Goal: Task Accomplishment & Management: Manage account settings

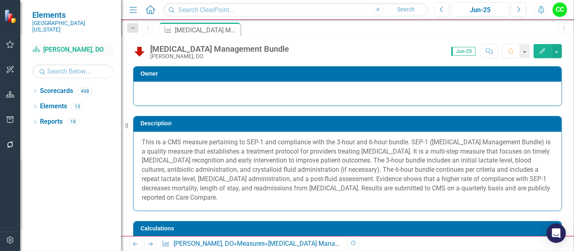
click at [59, 45] on link "Scorecard Ethan Hiles, DO" at bounding box center [72, 49] width 81 height 9
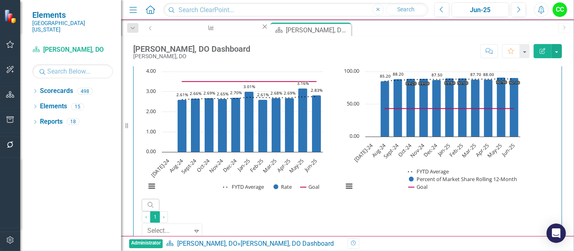
scroll to position [1390, 0]
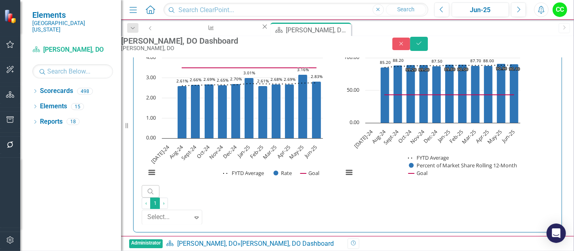
drag, startPoint x: 393, startPoint y: 229, endPoint x: 323, endPoint y: 231, distance: 70.3
paste input "78"
type input "0.8078"
click at [428, 46] on button "Save" at bounding box center [419, 44] width 18 height 14
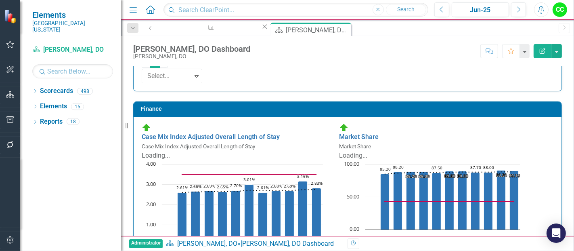
scroll to position [1270, 0]
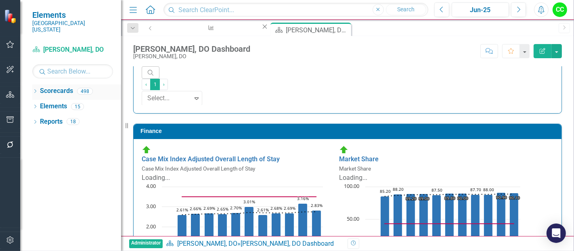
click at [37, 90] on icon "Dropdown" at bounding box center [35, 92] width 6 height 4
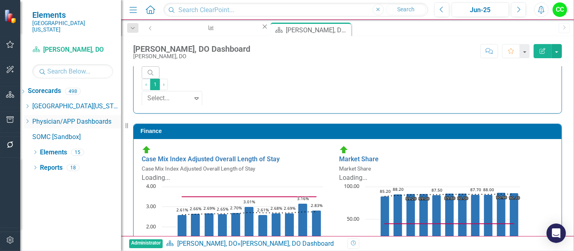
click at [30, 119] on icon "Dropdown" at bounding box center [27, 121] width 6 height 5
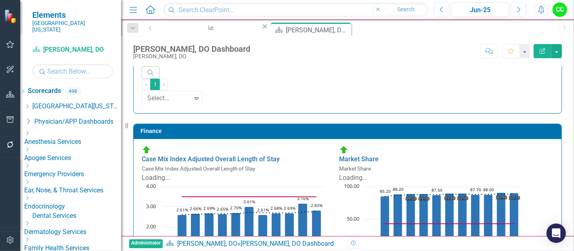
click at [30, 147] on icon "Dropdown" at bounding box center [27, 149] width 6 height 5
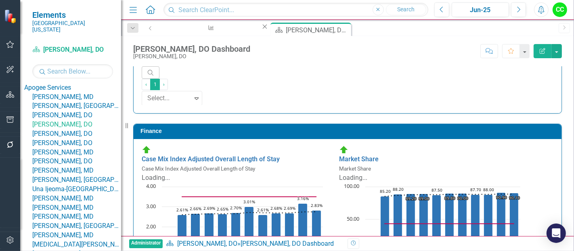
scroll to position [96, 0]
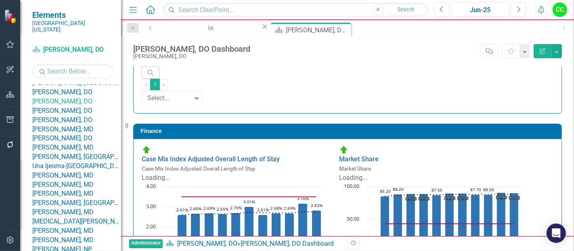
click at [90, 115] on link "[PERSON_NAME], DO" at bounding box center [76, 110] width 89 height 9
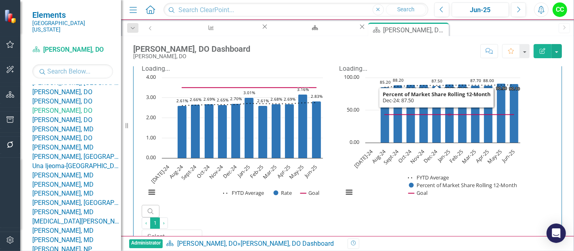
scroll to position [0, 0]
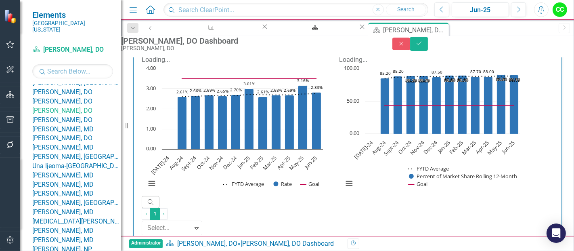
drag, startPoint x: 388, startPoint y: 233, endPoint x: 332, endPoint y: 233, distance: 56.1
paste input "5056666"
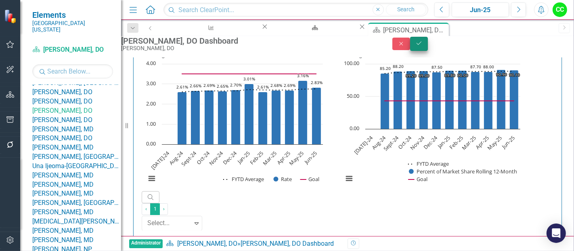
type input "0.850566667"
click at [428, 51] on button "Save" at bounding box center [419, 44] width 18 height 14
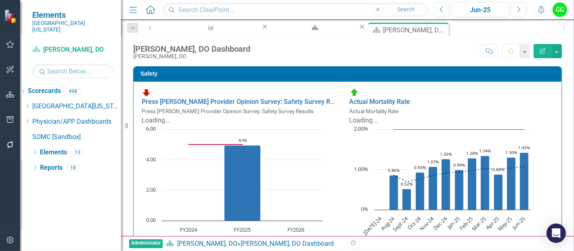
scroll to position [262, 0]
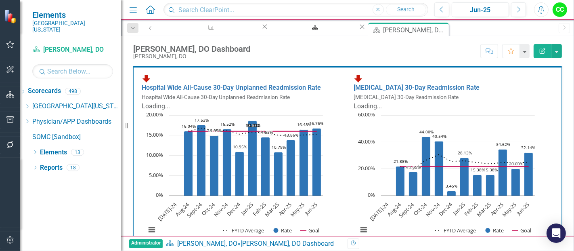
click at [254, 250] on link "[MEDICAL_DATA] Management Bundle" at bounding box center [198, 256] width 112 height 8
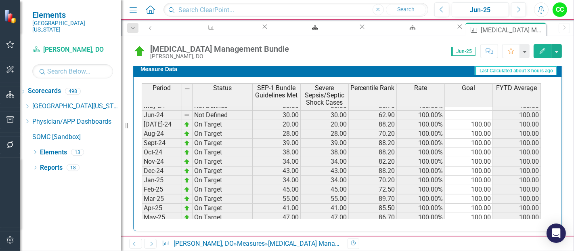
scroll to position [194, 0]
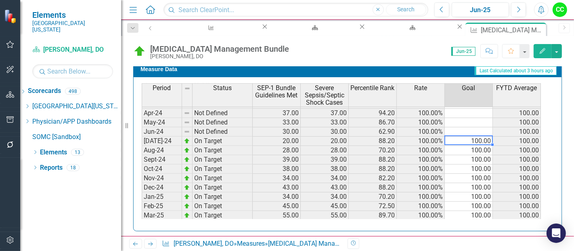
click at [474, 138] on tbody "Dec-23 Not Defined 19.00 19.00 35.20 100.00% 100.00 Jan-24 Not Defined 29.00 29…" at bounding box center [341, 215] width 399 height 288
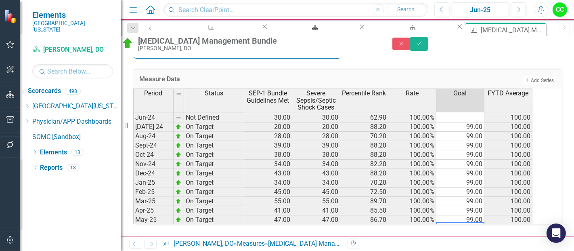
scroll to position [222, 0]
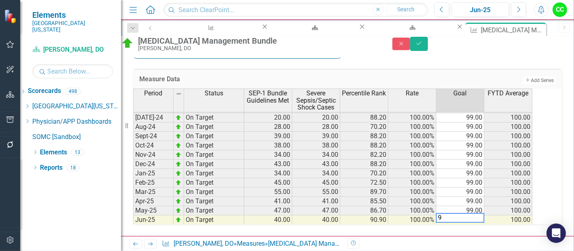
type textarea "99"
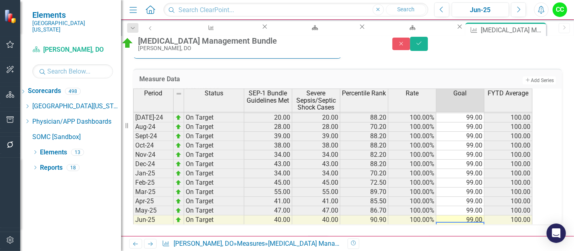
scroll to position [232, 0]
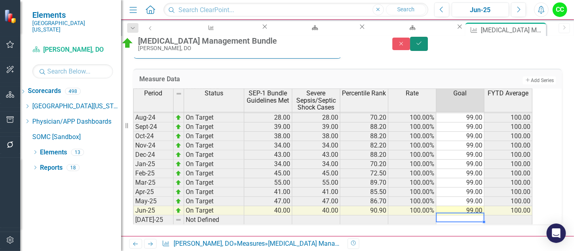
click at [428, 50] on button "Save" at bounding box center [419, 44] width 18 height 14
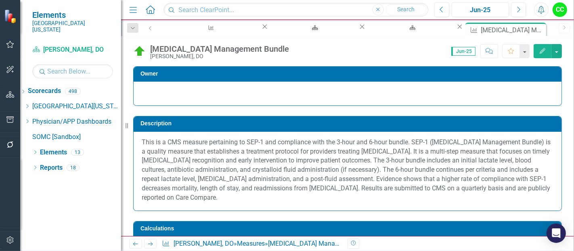
click at [542, 49] on icon "Edit" at bounding box center [542, 51] width 7 height 6
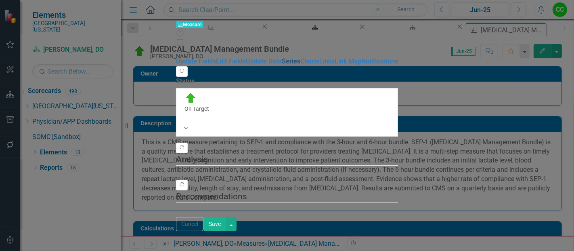
click at [282, 65] on link "Series" at bounding box center [291, 61] width 19 height 8
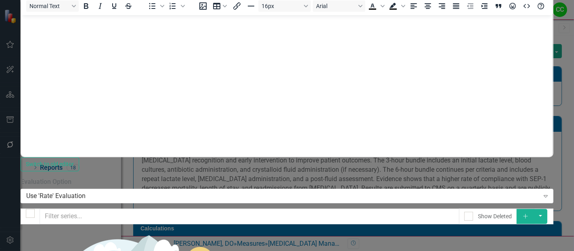
click at [529, 213] on icon "Add" at bounding box center [525, 216] width 7 height 6
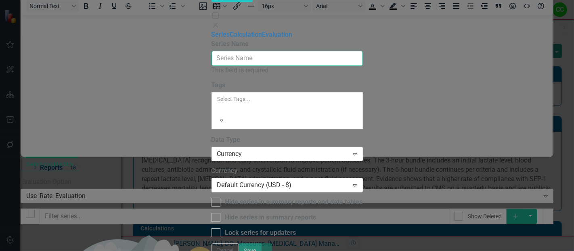
click at [235, 51] on input "Series Name" at bounding box center [287, 58] width 151 height 15
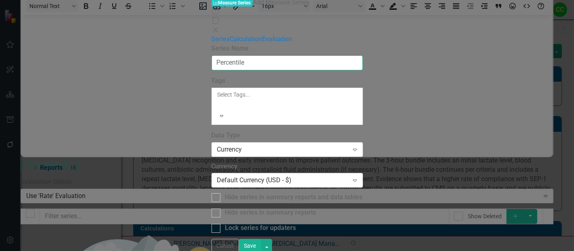
type input "Percentile Rank FYTD"
click at [279, 145] on div "Currency" at bounding box center [283, 149] width 132 height 9
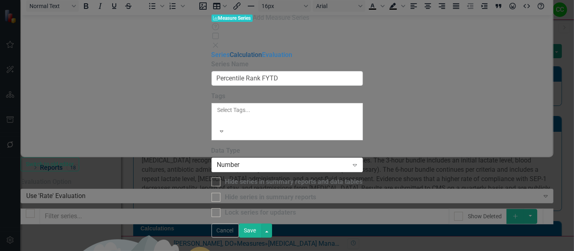
click at [230, 51] on link "Calculation" at bounding box center [246, 55] width 32 height 8
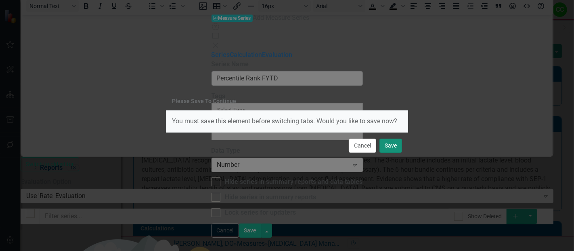
click at [392, 147] on button "Save" at bounding box center [391, 145] width 23 height 14
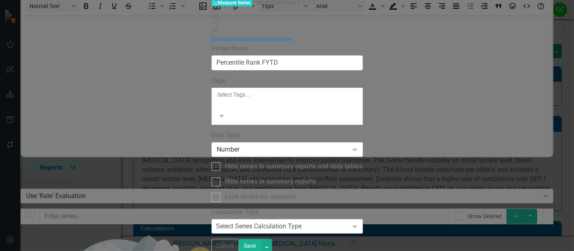
click at [269, 222] on div "Select Series Calculation Type" at bounding box center [259, 226] width 86 height 9
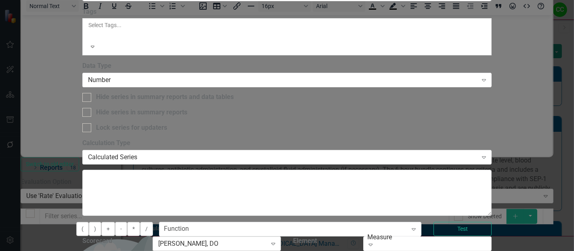
click at [267, 239] on div "[PERSON_NAME], DO" at bounding box center [212, 243] width 109 height 9
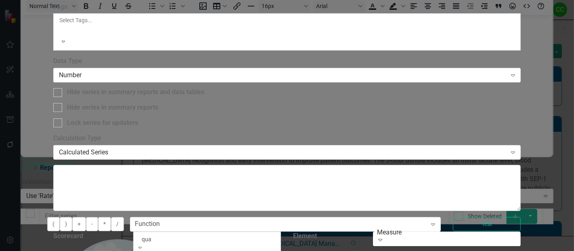
type input "qual"
click at [333, 250] on div "Qual ity" at bounding box center [287, 255] width 574 height 9
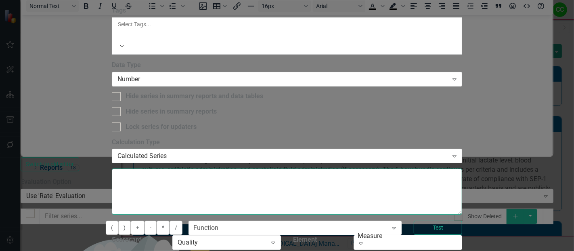
type textarea "[m1813868][Percentile Rank FYTD][CurrentPeriod]"
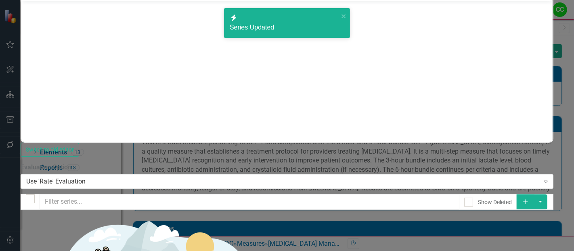
scroll to position [31, 0]
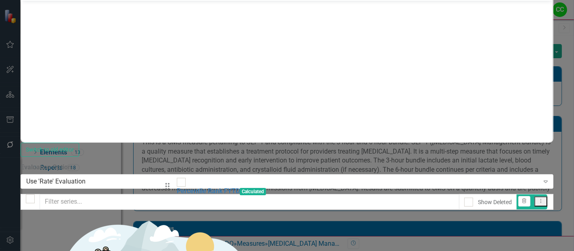
drag, startPoint x: 178, startPoint y: 210, endPoint x: 172, endPoint y: 187, distance: 24.7
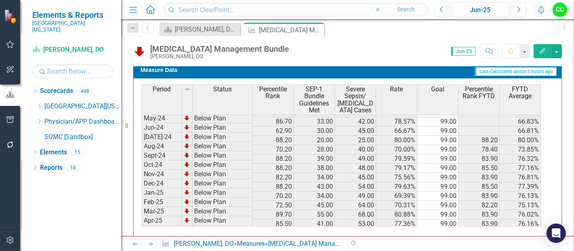
scroll to position [203, 0]
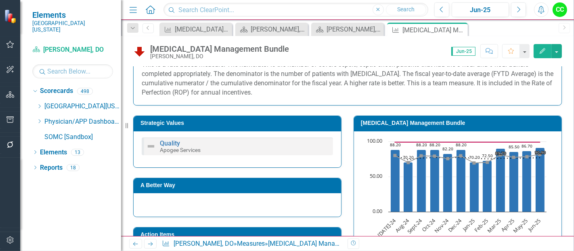
scroll to position [176, 0]
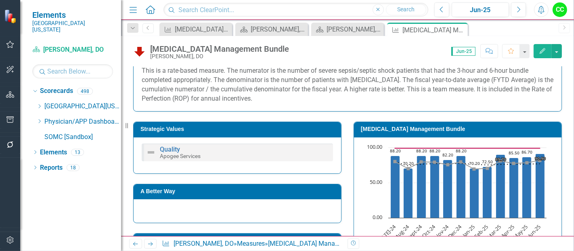
click at [459, 128] on h3 "[MEDICAL_DATA] Management Bundle" at bounding box center [459, 129] width 197 height 6
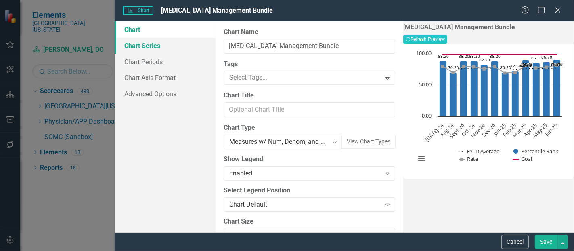
click at [148, 43] on link "Chart Series" at bounding box center [165, 46] width 101 height 16
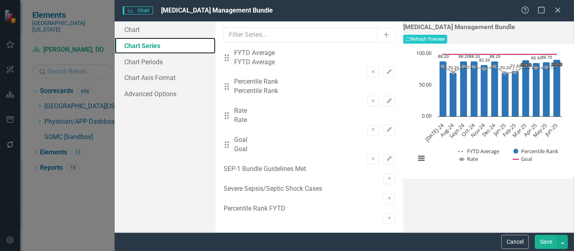
scroll to position [9, 0]
click at [387, 216] on icon "button" at bounding box center [389, 218] width 4 height 4
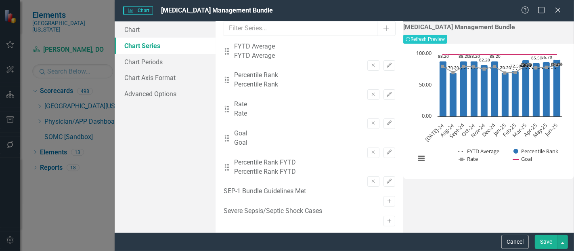
scroll to position [0, 0]
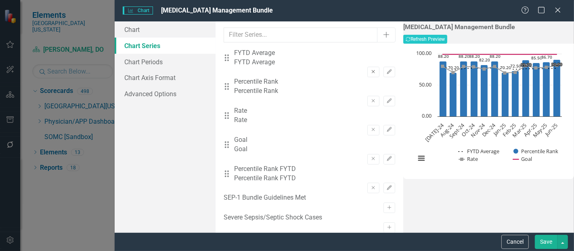
click at [367, 67] on button "Remove" at bounding box center [373, 72] width 12 height 10
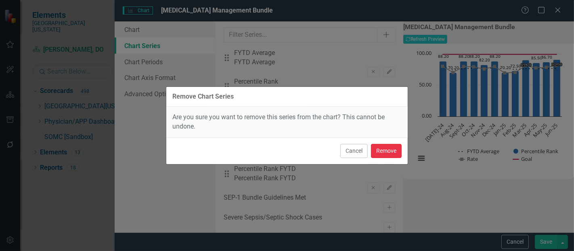
click at [375, 148] on button "Remove" at bounding box center [386, 151] width 31 height 14
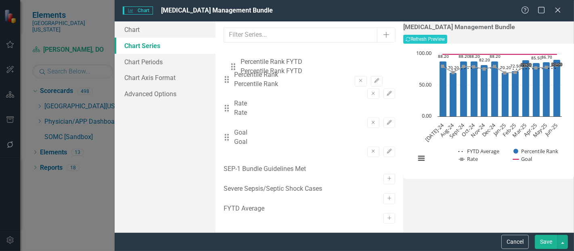
drag, startPoint x: 231, startPoint y: 142, endPoint x: 237, endPoint y: 69, distance: 73.7
click at [237, 69] on div "Drag Percentile Rank Percentile Rank Remove Edit Drag Rate Rate Remove Edit Dra…" at bounding box center [310, 106] width 172 height 116
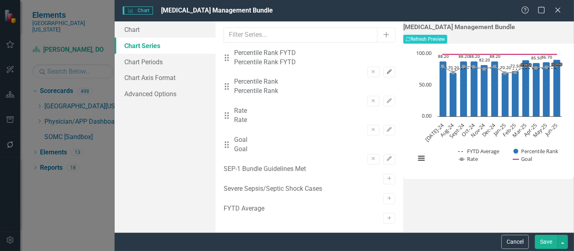
click at [384, 67] on button "Edit" at bounding box center [390, 72] width 12 height 10
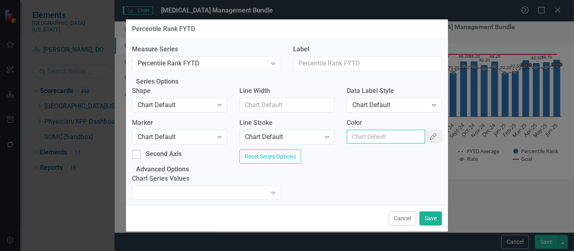
click at [372, 143] on input "Color" at bounding box center [386, 137] width 79 height 14
click at [424, 143] on button "Color Picker" at bounding box center [433, 137] width 18 height 14
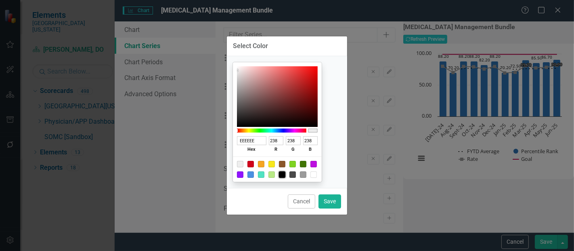
click at [285, 173] on div at bounding box center [282, 174] width 6 height 6
type input "000000"
type input "0"
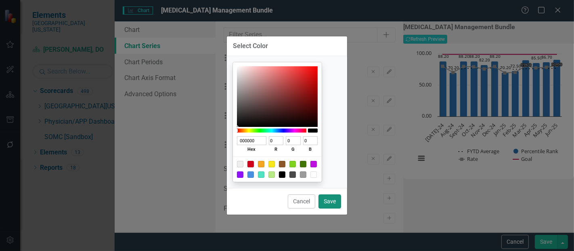
click at [333, 205] on button "Save" at bounding box center [330, 201] width 23 height 14
type input "#000000"
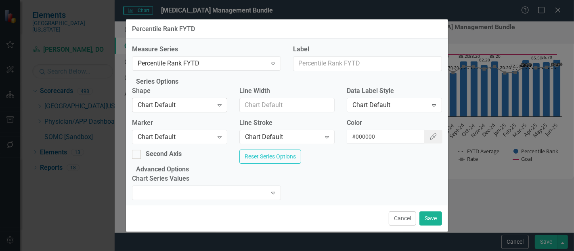
click at [186, 109] on div "Chart Default" at bounding box center [175, 104] width 75 height 9
click at [170, 142] on div "Chart Default" at bounding box center [175, 136] width 75 height 9
click at [268, 142] on div "Chart Default" at bounding box center [282, 136] width 75 height 9
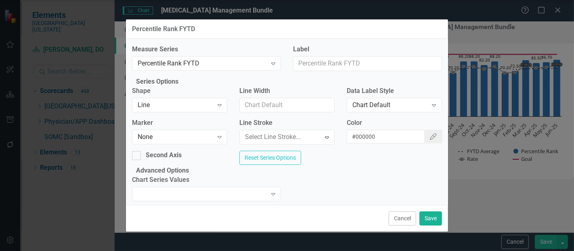
click at [436, 215] on button "Save" at bounding box center [430, 218] width 23 height 14
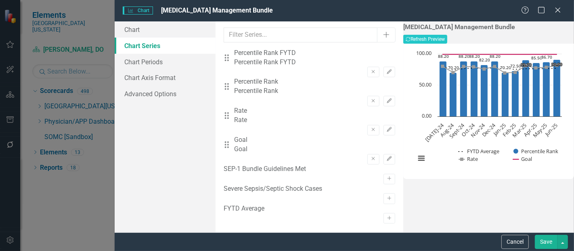
click at [539, 248] on button "Save" at bounding box center [546, 242] width 23 height 14
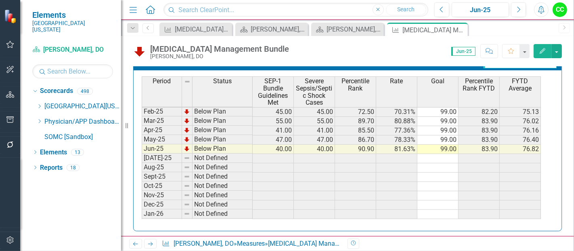
scroll to position [266, 0]
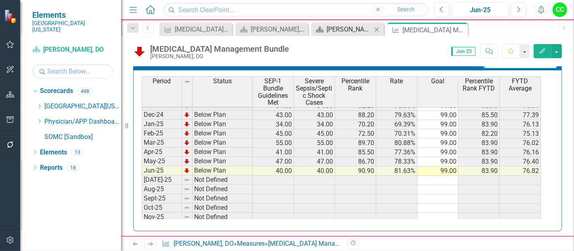
click at [342, 27] on div "Vince Luskin, DO Dashboard" at bounding box center [349, 29] width 45 height 10
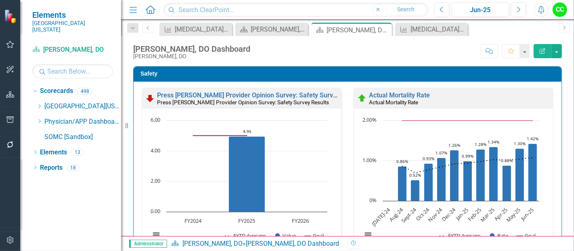
scroll to position [220, 0]
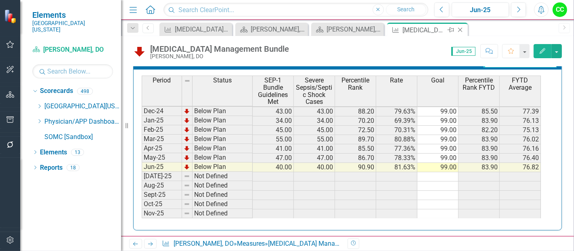
click at [462, 27] on icon "Close" at bounding box center [460, 30] width 8 height 6
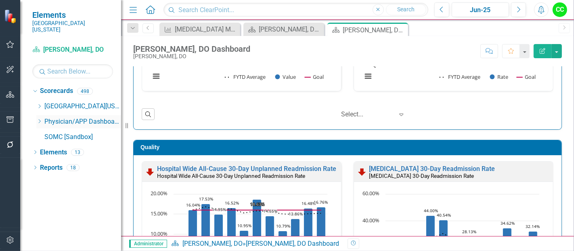
click at [41, 119] on icon "Dropdown" at bounding box center [39, 121] width 6 height 5
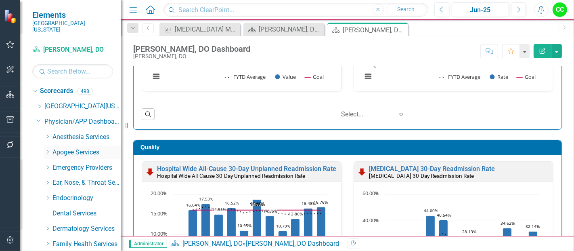
click at [46, 149] on icon "Dropdown" at bounding box center [47, 151] width 6 height 5
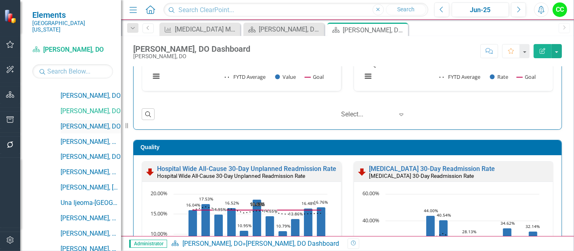
click at [93, 122] on link "[PERSON_NAME], DO" at bounding box center [91, 126] width 61 height 9
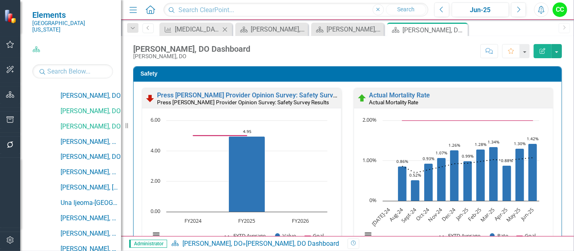
click at [225, 28] on icon "Close" at bounding box center [225, 29] width 8 height 6
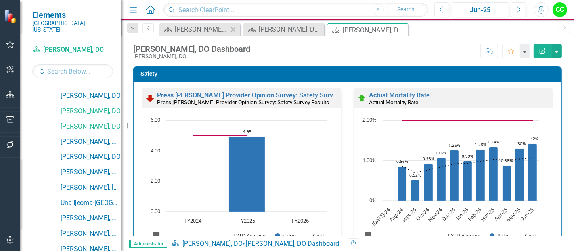
click at [232, 30] on icon "Close" at bounding box center [233, 29] width 8 height 6
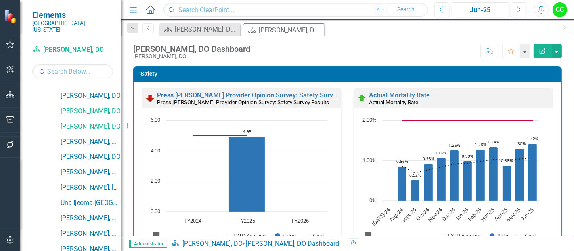
click at [0, 0] on icon "Close" at bounding box center [0, 0] width 0 height 0
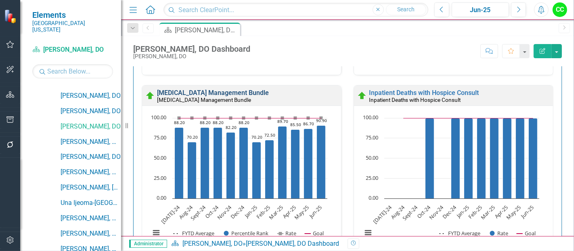
click at [269, 94] on link "[MEDICAL_DATA] Management Bundle" at bounding box center [213, 93] width 112 height 8
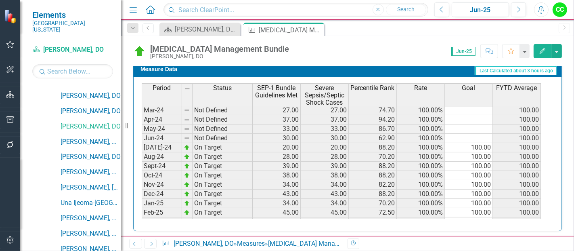
click at [478, 140] on tbody "Apr-23 Not Defined 16.00 16.00 100.00% 100.00 May-23 Not Defined 17.00 17.00 10…" at bounding box center [341, 138] width 399 height 270
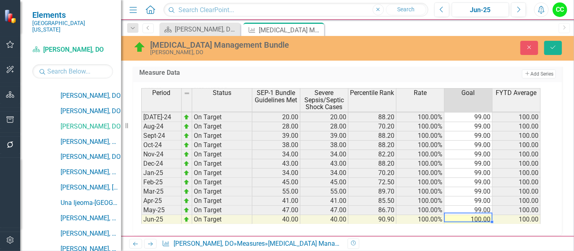
type textarea "99"
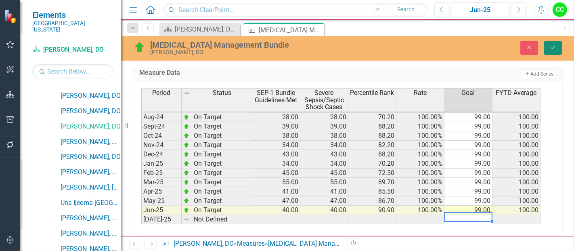
click at [549, 42] on button "Save" at bounding box center [553, 48] width 18 height 14
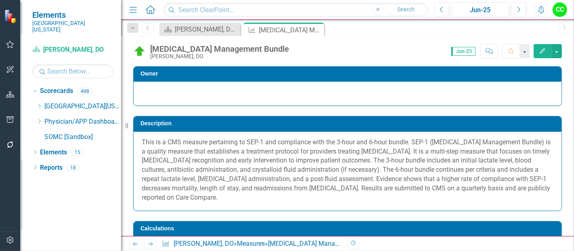
click at [544, 50] on icon "Edit" at bounding box center [542, 51] width 7 height 6
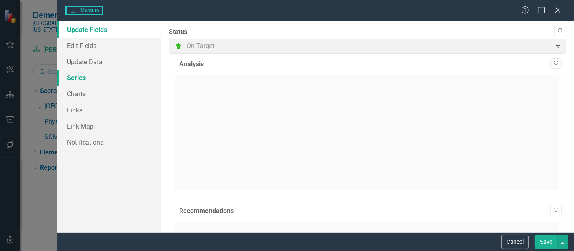
click at [92, 78] on link "Series" at bounding box center [108, 77] width 103 height 16
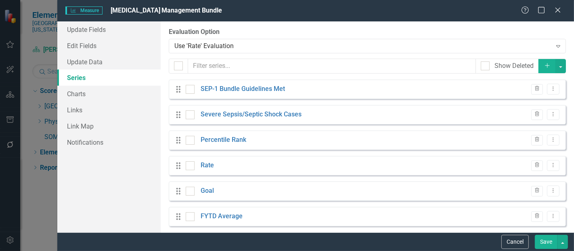
checkbox input "false"
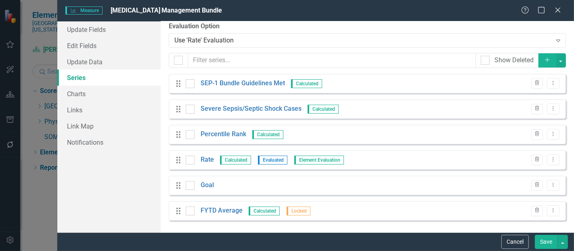
click at [544, 58] on icon "Add" at bounding box center [547, 60] width 7 height 6
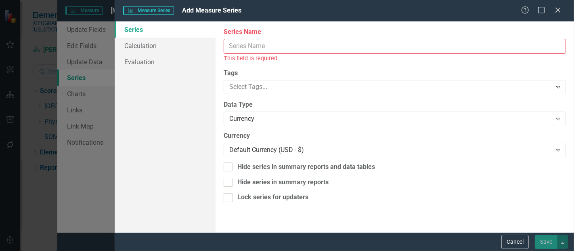
click at [246, 46] on input "Series Name" at bounding box center [395, 46] width 342 height 15
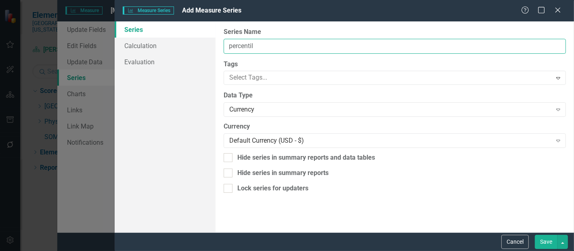
type input "Percentile Rank FYTD"
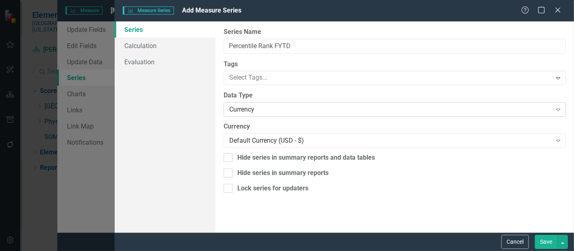
click at [266, 109] on div "Currency" at bounding box center [390, 109] width 322 height 9
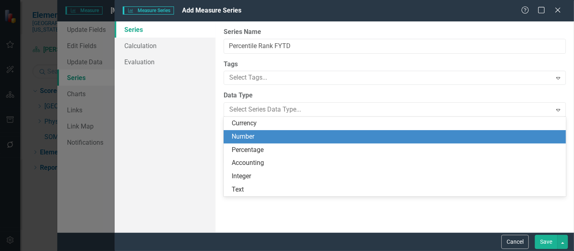
click at [246, 136] on div "Number" at bounding box center [396, 136] width 329 height 9
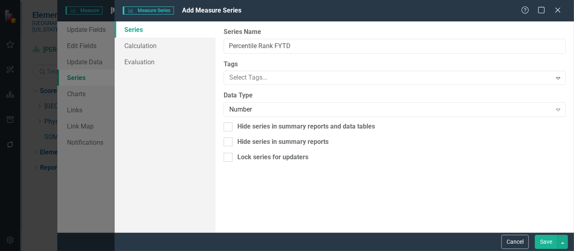
click at [543, 243] on button "Save" at bounding box center [546, 242] width 23 height 14
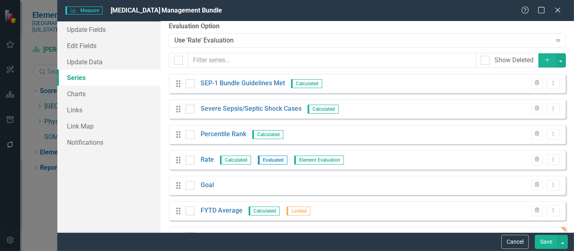
scroll to position [31, 0]
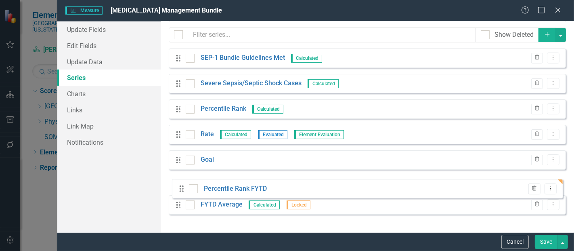
drag, startPoint x: 176, startPoint y: 210, endPoint x: 180, endPoint y: 189, distance: 22.0
click at [180, 189] on div "Drag SEP-1 Bundle Guidelines Met Calculated Trash Dropdown Menu Drag Severe Sep…" at bounding box center [367, 134] width 397 height 172
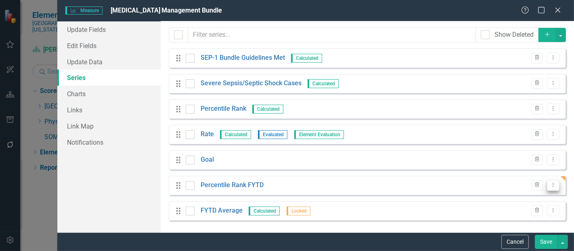
click at [547, 189] on button "Dropdown Menu" at bounding box center [553, 185] width 13 height 11
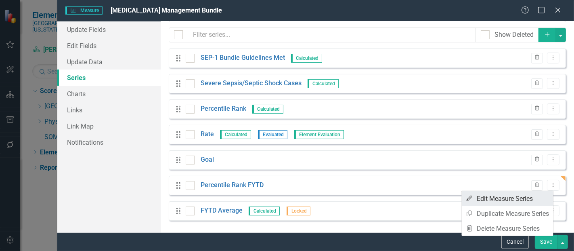
click at [521, 194] on link "Edit Edit Measure Series" at bounding box center [508, 198] width 92 height 15
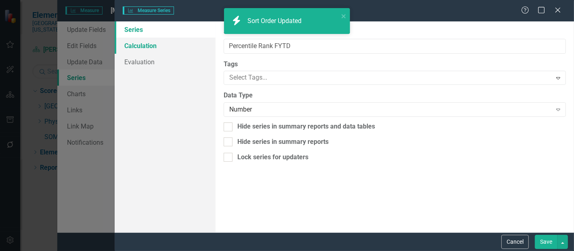
type input "Percentile Rank FYTD"
click at [135, 44] on link "Calculation" at bounding box center [165, 46] width 101 height 16
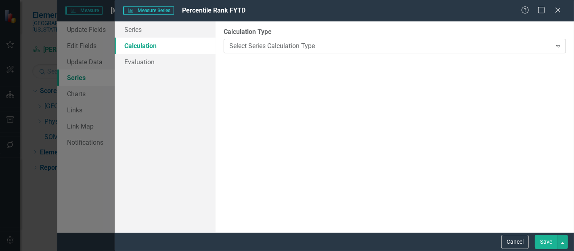
click at [266, 49] on div "Select Series Calculation Type" at bounding box center [390, 45] width 322 height 9
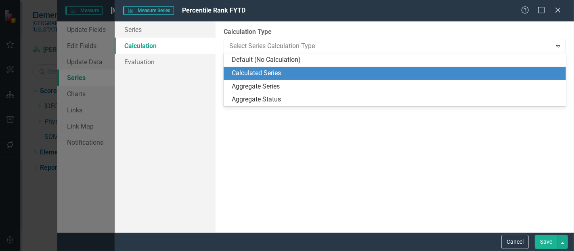
click at [256, 76] on div "Calculated Series" at bounding box center [396, 73] width 329 height 9
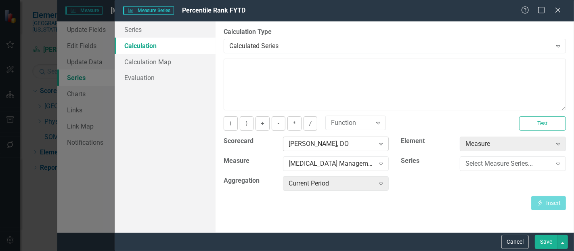
click at [311, 148] on div "Danielle Tanielian, DO Expand" at bounding box center [336, 143] width 106 height 15
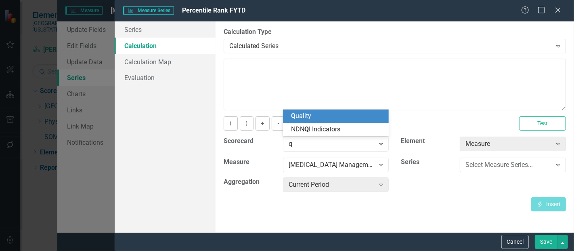
scroll to position [0, 0]
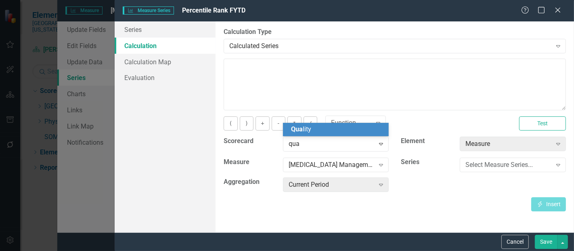
type input "qual"
click at [319, 128] on div "Qual ity" at bounding box center [337, 129] width 93 height 9
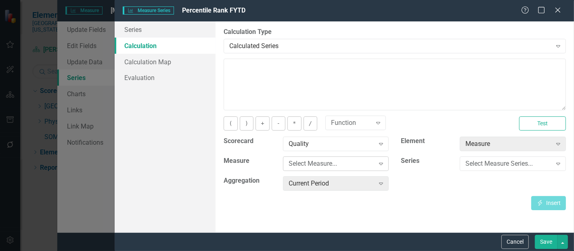
click at [309, 162] on div "Select Measure..." at bounding box center [332, 163] width 86 height 9
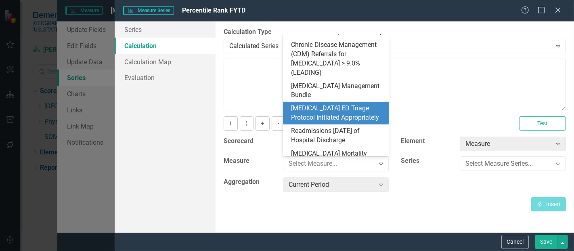
scroll to position [385, 0]
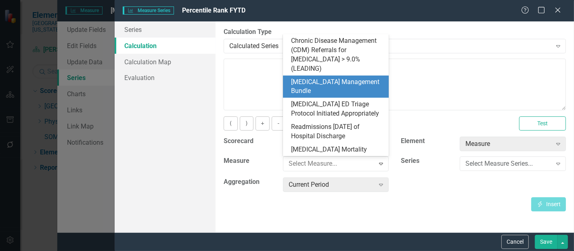
click at [333, 81] on div "[MEDICAL_DATA] Management Bundle" at bounding box center [337, 87] width 93 height 19
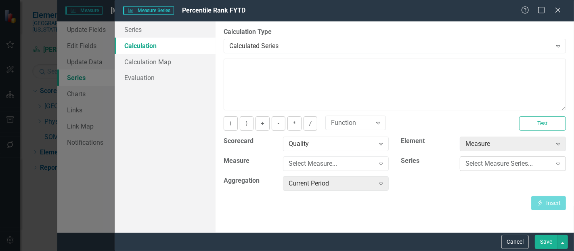
click at [509, 160] on div "Select Measure Series..." at bounding box center [509, 163] width 86 height 9
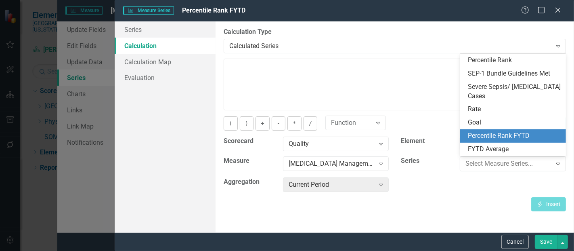
click at [495, 136] on div "Percentile Rank FYTD" at bounding box center [514, 135] width 93 height 9
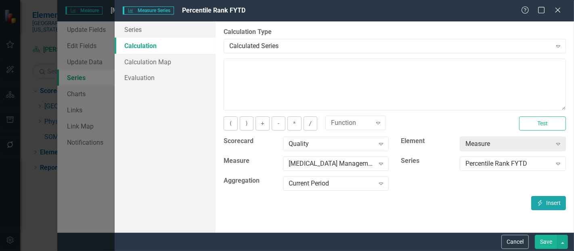
click at [537, 202] on icon "Insert" at bounding box center [540, 203] width 7 height 6
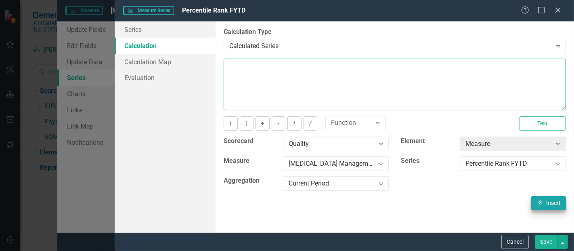
type textarea "[m1813868][Percentile Rank FYTD][CurrentPeriod]"
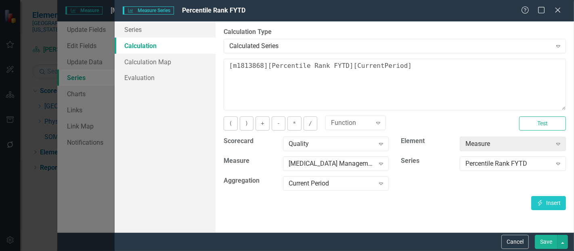
click at [543, 249] on div "Cancel Save" at bounding box center [344, 241] width 459 height 19
click at [547, 243] on button "Save" at bounding box center [546, 242] width 23 height 14
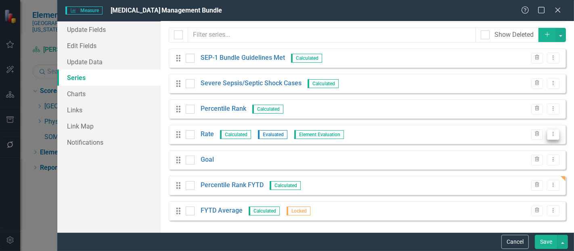
click at [550, 135] on icon "Dropdown Menu" at bounding box center [553, 133] width 7 height 5
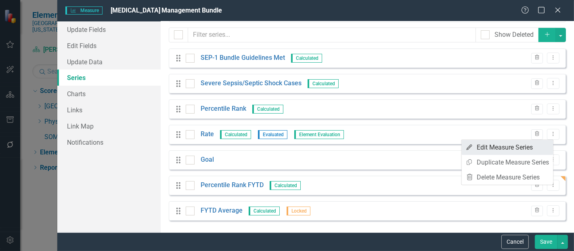
click at [527, 145] on link "Edit Edit Measure Series" at bounding box center [508, 147] width 92 height 15
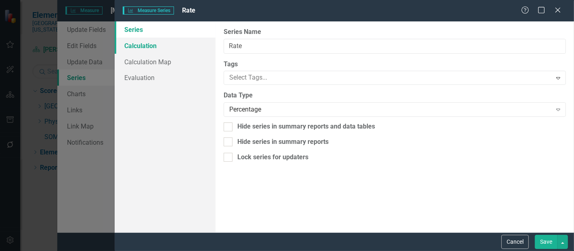
click at [144, 44] on link "Calculation" at bounding box center [165, 46] width 101 height 16
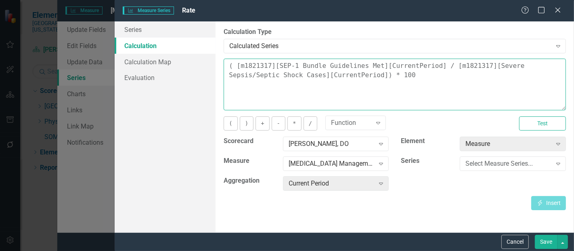
drag, startPoint x: 356, startPoint y: 82, endPoint x: 206, endPoint y: 40, distance: 156.4
click at [206, 40] on div "Series Calculation Calculation Map Evaluation From this page, you can edit the …" at bounding box center [344, 126] width 459 height 211
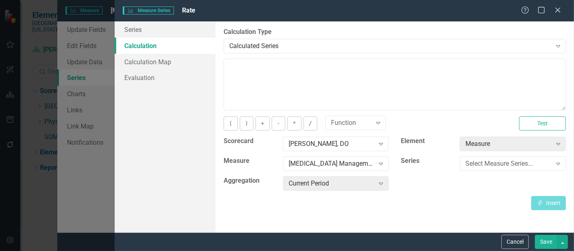
click at [232, 130] on div "( ) + - * / Function Expand Test" at bounding box center [395, 126] width 354 height 20
click at [232, 128] on button "(" at bounding box center [231, 123] width 14 height 14
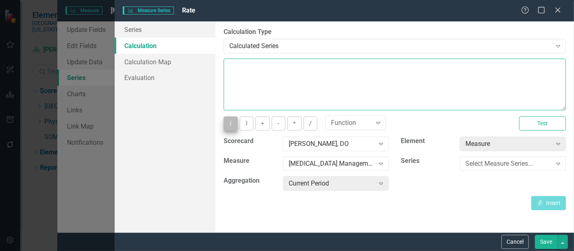
type textarea "("
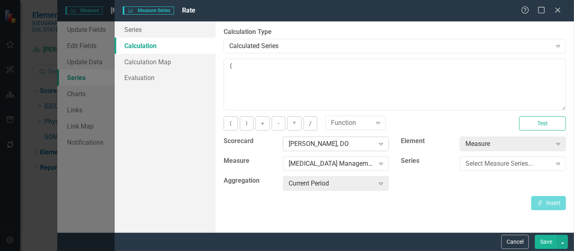
click at [312, 145] on div "[PERSON_NAME], DO" at bounding box center [332, 143] width 86 height 9
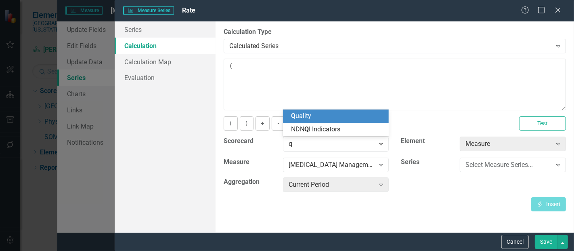
scroll to position [0, 0]
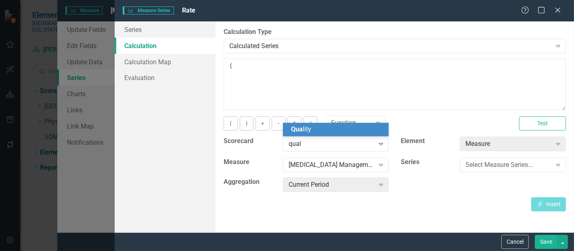
type input "quali"
click at [319, 132] on div "Quali ty" at bounding box center [337, 129] width 93 height 9
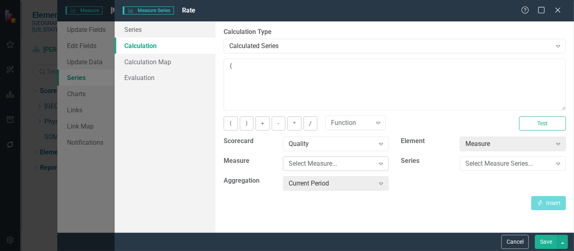
click at [298, 163] on div "Select Measure..." at bounding box center [332, 163] width 86 height 9
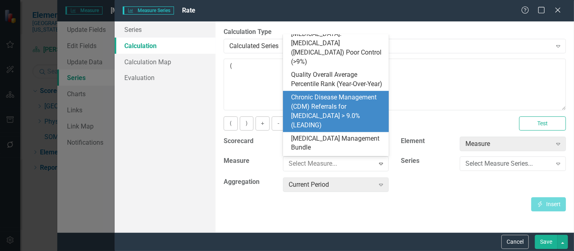
scroll to position [329, 0]
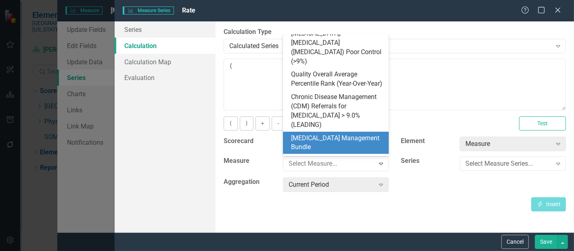
click at [325, 134] on div "[MEDICAL_DATA] Management Bundle" at bounding box center [337, 143] width 93 height 19
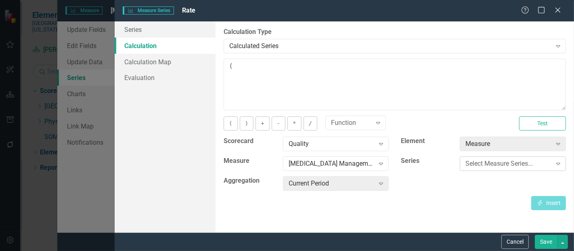
click at [534, 165] on div "Select Measure Series..." at bounding box center [509, 163] width 86 height 9
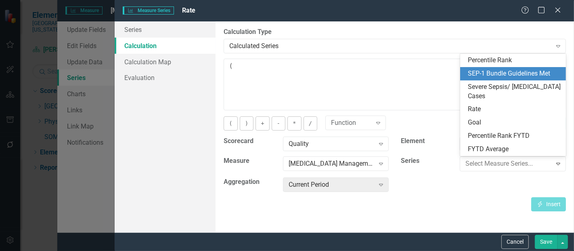
click at [519, 72] on div "SEP-1 Bundle Guidelines Met" at bounding box center [514, 73] width 93 height 9
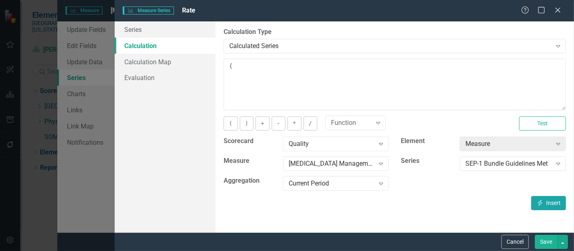
click at [543, 200] on icon "Insert" at bounding box center [540, 203] width 7 height 6
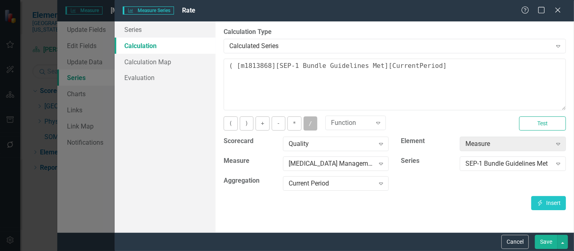
click at [308, 124] on button "/" at bounding box center [311, 123] width 14 height 14
click at [532, 172] on div "SEP-1 Bundle Guidelines Met Expand" at bounding box center [513, 166] width 118 height 20
click at [533, 166] on div "SEP-1 Bundle Guidelines Met" at bounding box center [509, 163] width 86 height 9
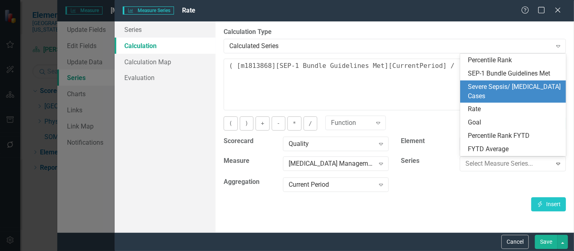
click at [492, 85] on div "Severe Sepsis/ Septic Shock Cases" at bounding box center [514, 91] width 93 height 19
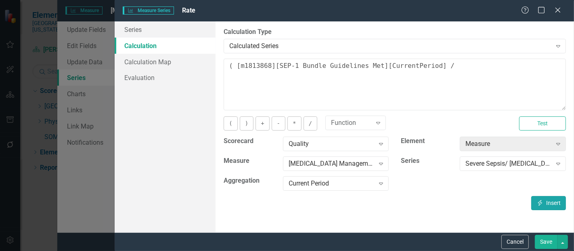
click at [538, 203] on icon "Insert" at bounding box center [540, 203] width 7 height 6
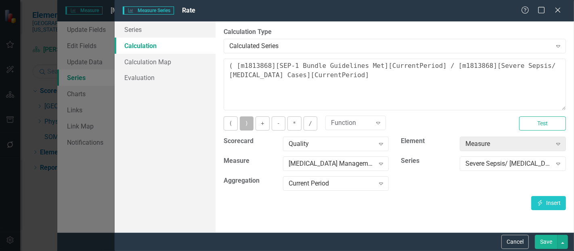
click at [250, 127] on button ")" at bounding box center [247, 123] width 14 height 14
click at [287, 125] on button "*" at bounding box center [294, 123] width 14 height 14
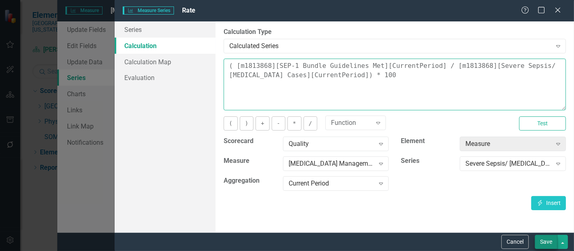
type textarea "( [m1813868][SEP-1 Bundle Guidelines Met][CurrentPeriod] / [m1813868][Severe Se…"
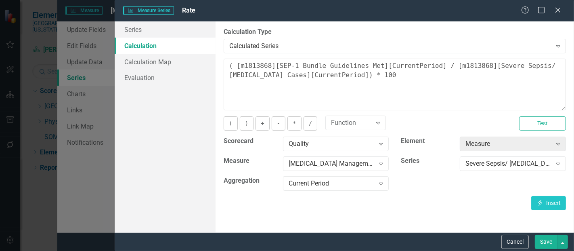
click at [541, 238] on button "Save" at bounding box center [546, 242] width 23 height 14
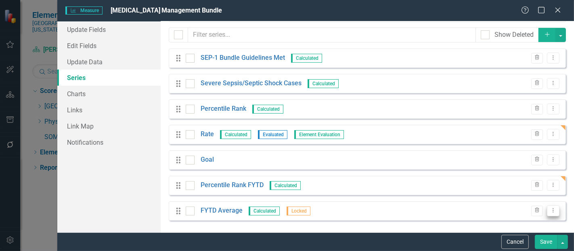
click at [551, 210] on button "Dropdown Menu" at bounding box center [553, 210] width 13 height 11
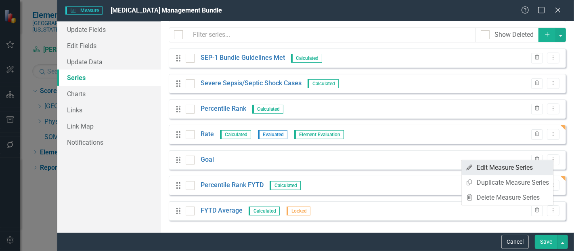
click at [505, 166] on link "Edit Edit Measure Series" at bounding box center [508, 167] width 92 height 15
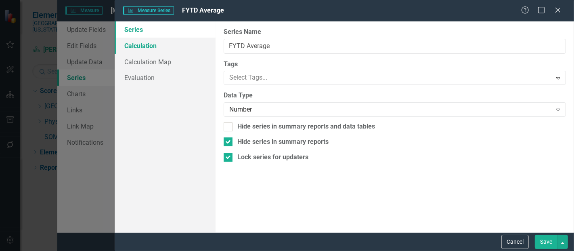
click at [152, 44] on link "Calculation" at bounding box center [165, 46] width 101 height 16
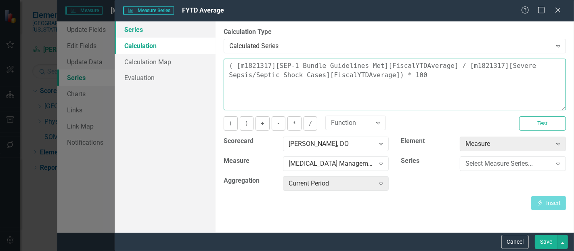
drag, startPoint x: 383, startPoint y: 84, endPoint x: 211, endPoint y: 29, distance: 180.4
click at [211, 29] on div "Series Calculation Calculation Map Evaluation From this page, you can edit the …" at bounding box center [344, 126] width 459 height 211
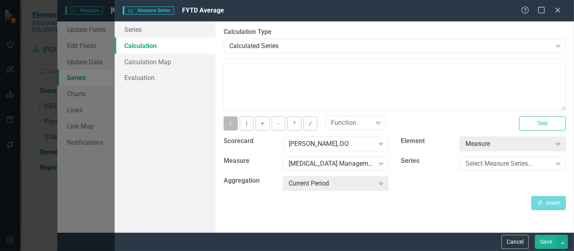
click at [231, 123] on button "(" at bounding box center [231, 123] width 14 height 14
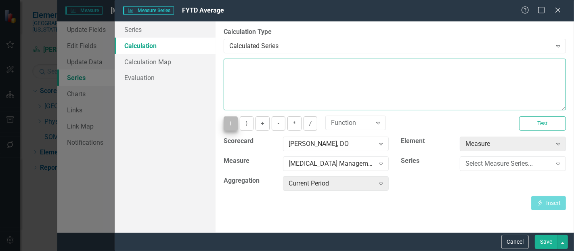
type textarea "("
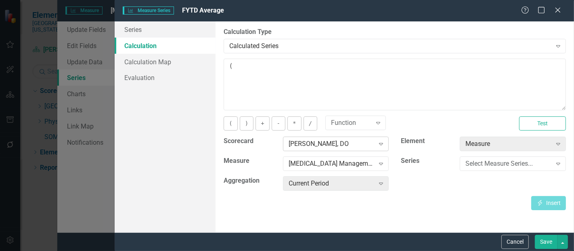
click at [299, 143] on div "[PERSON_NAME], DO" at bounding box center [332, 143] width 86 height 9
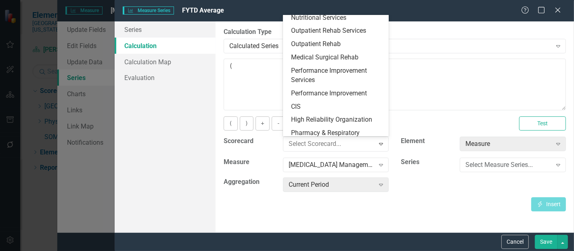
scroll to position [0, 0]
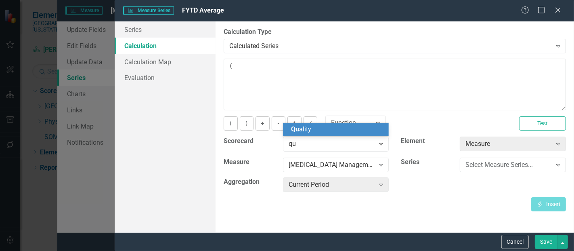
type input "qua"
click at [304, 126] on span "Qua lity" at bounding box center [301, 129] width 20 height 8
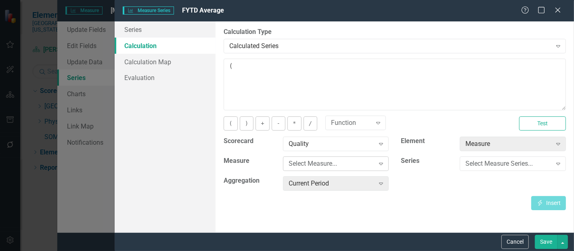
click at [311, 168] on div "Select Measure... Expand" at bounding box center [336, 163] width 106 height 15
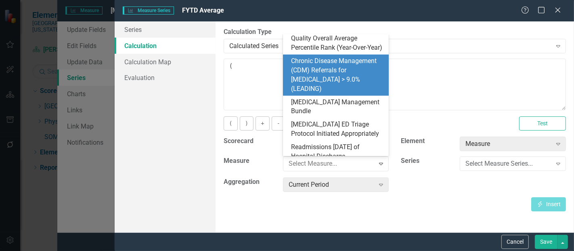
scroll to position [365, 0]
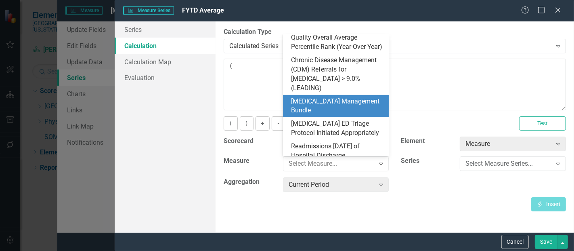
click at [332, 101] on div "[MEDICAL_DATA] Management Bundle" at bounding box center [337, 106] width 93 height 19
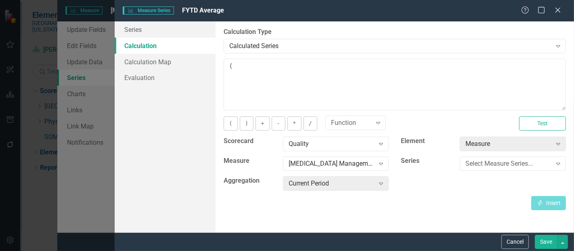
click at [475, 154] on div "Measure Expand" at bounding box center [513, 146] width 118 height 20
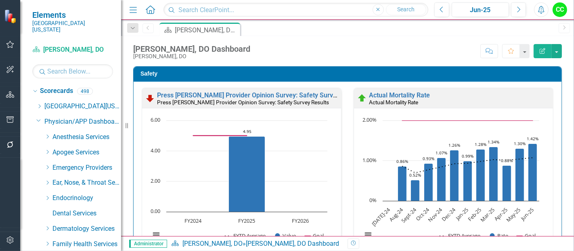
scroll to position [1390, 0]
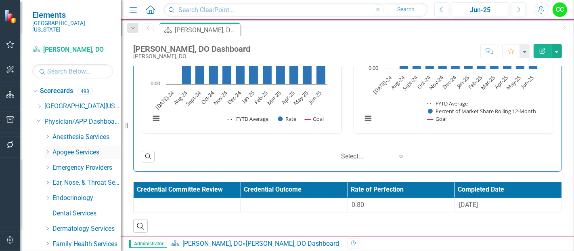
click at [47, 149] on icon "Dropdown" at bounding box center [47, 151] width 6 height 5
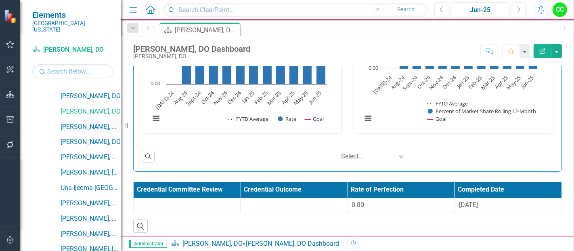
scroll to position [132, 0]
click at [90, 122] on link "[PERSON_NAME], MD" at bounding box center [91, 126] width 61 height 9
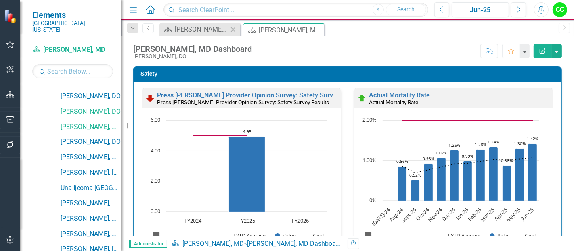
click at [231, 28] on icon "Close" at bounding box center [233, 29] width 8 height 6
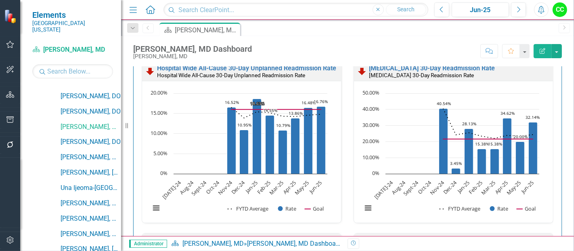
scroll to position [431, 0]
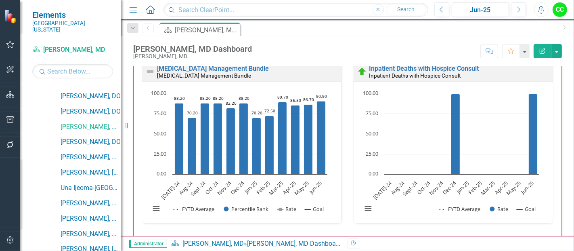
click at [275, 65] on div "Milad Modarresi, MD Dashboard Milad Modarresi, MD Score: N/A Jun-25 Completed C…" at bounding box center [347, 136] width 453 height 200
click at [269, 69] on link "[MEDICAL_DATA] Management Bundle" at bounding box center [213, 69] width 112 height 8
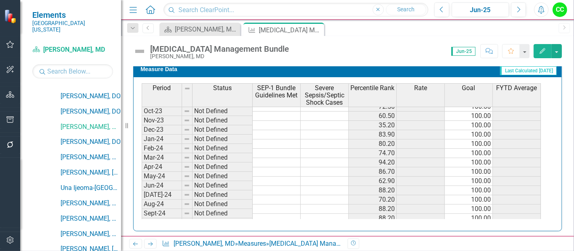
scroll to position [145, 0]
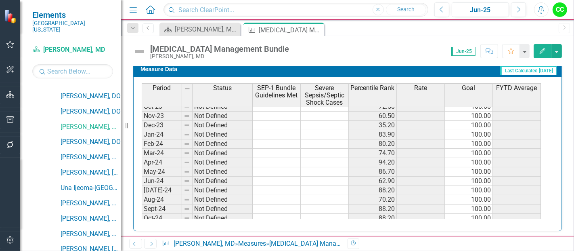
click at [539, 56] on button "Edit" at bounding box center [543, 51] width 18 height 14
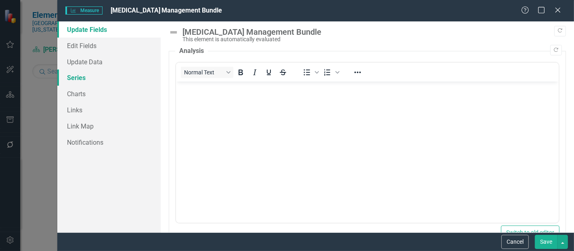
scroll to position [0, 0]
click at [75, 75] on link "Series" at bounding box center [108, 77] width 103 height 16
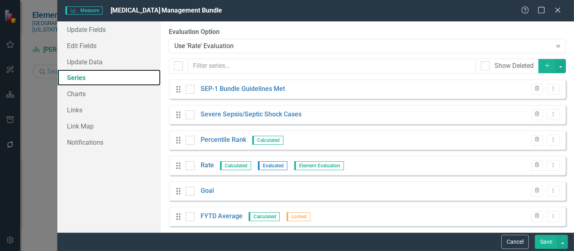
scroll to position [6, 0]
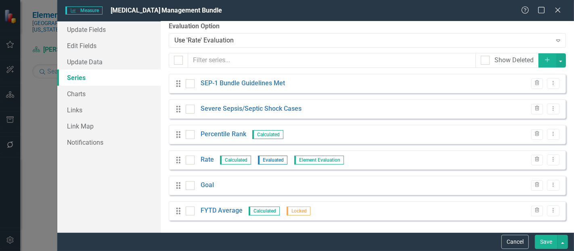
click at [539, 59] on button "Add" at bounding box center [548, 60] width 18 height 14
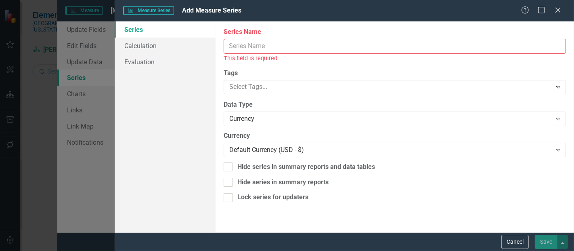
click at [266, 44] on input "Series Name" at bounding box center [395, 46] width 342 height 15
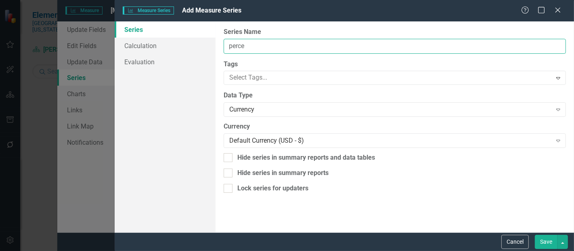
type input "Percentile Rank FYTD"
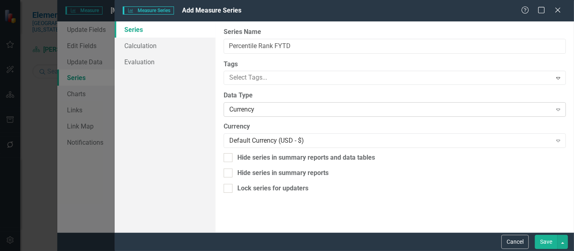
click at [265, 115] on div "Currency Expand" at bounding box center [395, 109] width 342 height 15
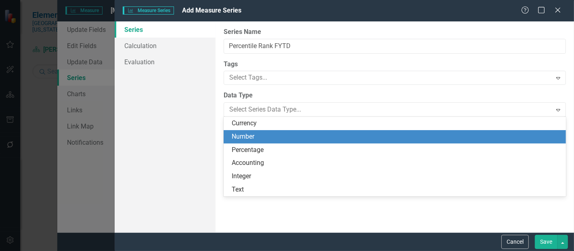
click at [256, 140] on div "Number" at bounding box center [396, 136] width 329 height 9
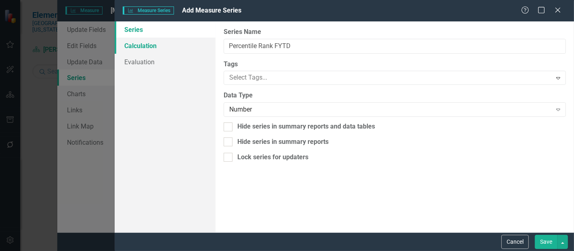
click at [142, 46] on link "Calculation" at bounding box center [165, 46] width 101 height 16
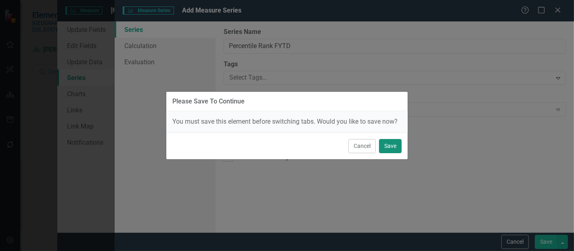
click at [393, 148] on button "Save" at bounding box center [390, 146] width 23 height 14
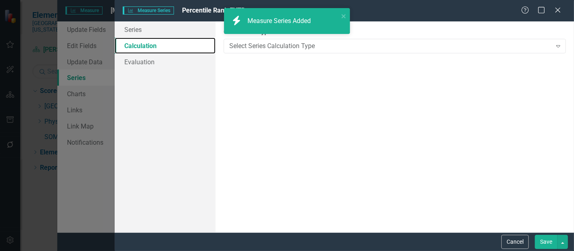
scroll to position [0, 0]
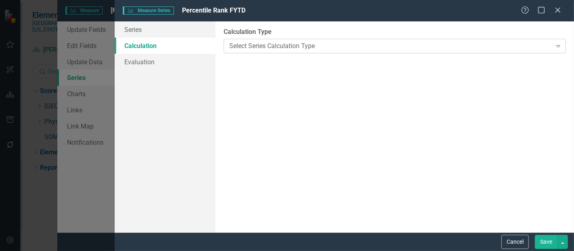
click at [256, 43] on div "Select Series Calculation Type" at bounding box center [390, 45] width 322 height 9
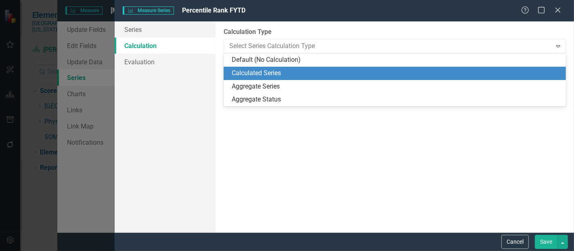
click at [260, 70] on div "Calculated Series" at bounding box center [396, 73] width 329 height 9
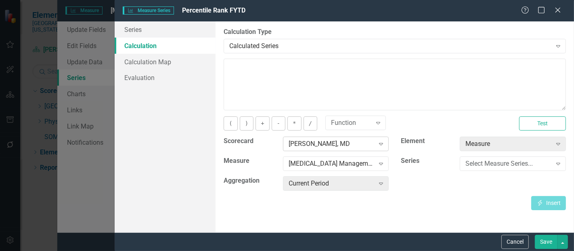
click at [314, 145] on div "[PERSON_NAME], MD" at bounding box center [332, 143] width 86 height 9
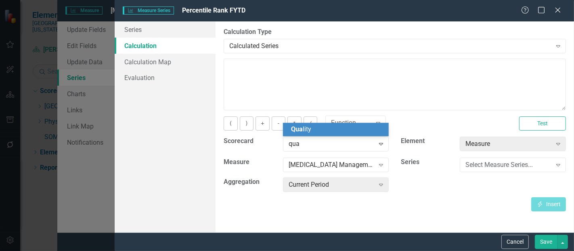
type input "qual"
click at [320, 126] on div "Qual ity" at bounding box center [337, 129] width 93 height 9
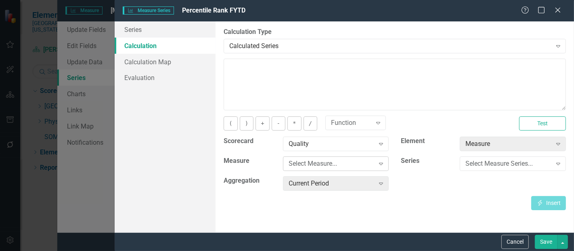
click at [322, 166] on div "Select Measure..." at bounding box center [332, 163] width 86 height 9
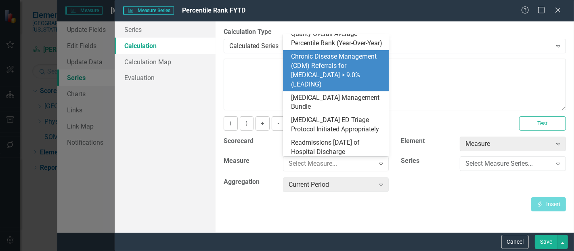
scroll to position [370, 0]
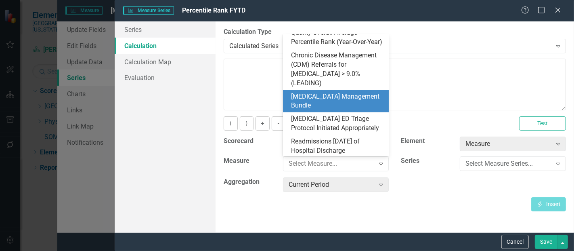
click at [327, 99] on div "[MEDICAL_DATA] Management Bundle" at bounding box center [337, 101] width 93 height 19
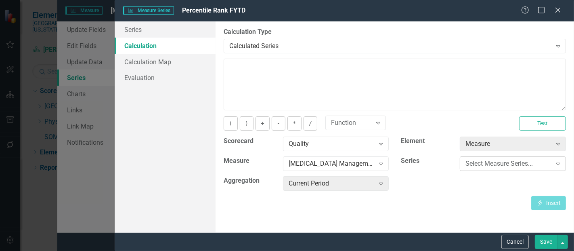
click at [484, 166] on div "Select Measure Series..." at bounding box center [509, 163] width 86 height 9
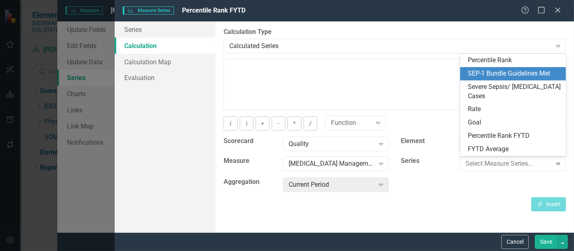
click at [498, 75] on div "SEP-1 Bundle Guidelines Met" at bounding box center [514, 73] width 93 height 9
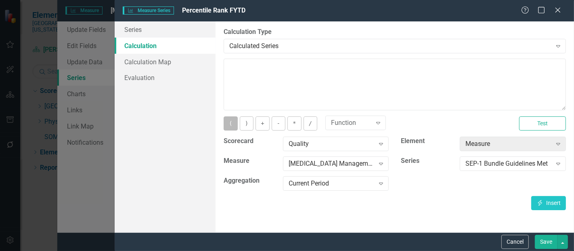
click at [234, 124] on button "(" at bounding box center [231, 123] width 14 height 14
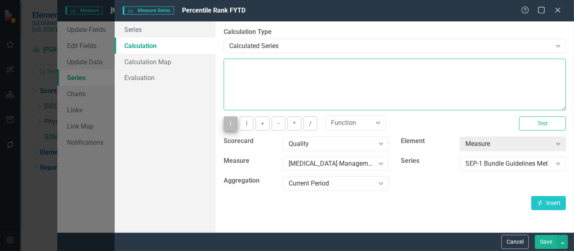
type textarea "("
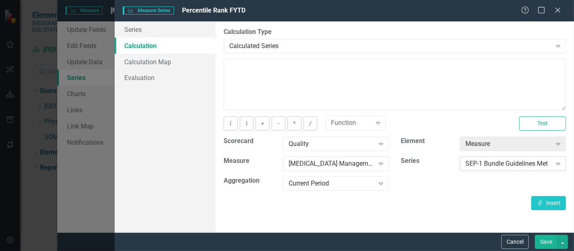
click at [480, 164] on div "SEP-1 Bundle Guidelines Met" at bounding box center [509, 163] width 86 height 9
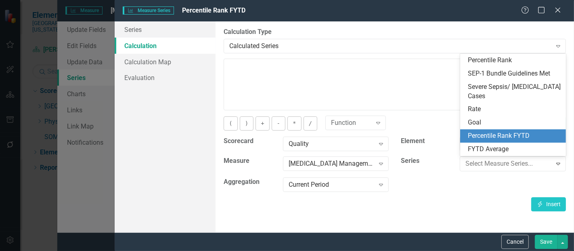
click at [497, 137] on div "Percentile Rank FYTD" at bounding box center [514, 135] width 93 height 9
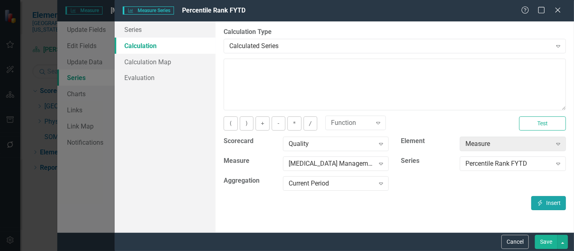
click at [543, 201] on icon "Insert" at bounding box center [540, 203] width 7 height 6
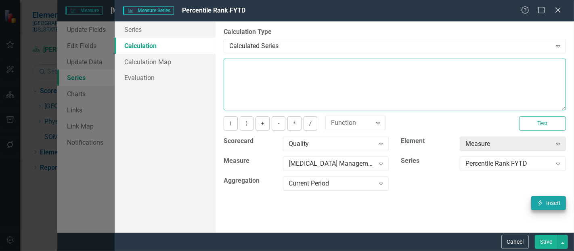
type textarea "[m1813868][Percentile Rank FYTD][CurrentPeriod]"
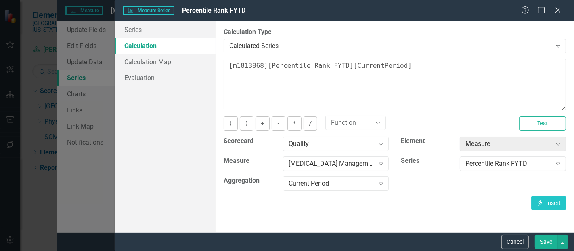
click at [545, 249] on div "Cancel Save" at bounding box center [344, 241] width 459 height 19
click at [547, 239] on button "Save" at bounding box center [546, 242] width 23 height 14
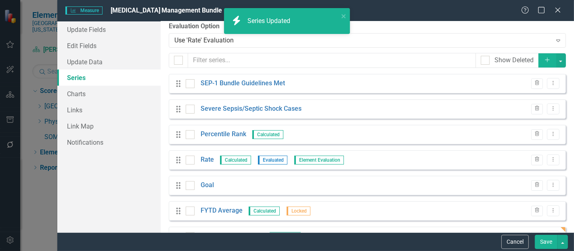
scroll to position [31, 0]
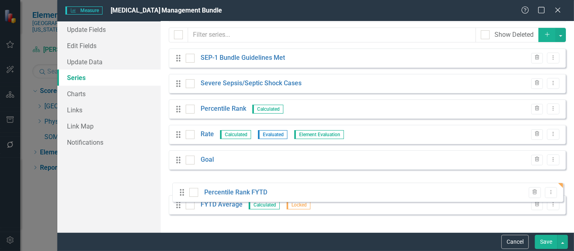
drag, startPoint x: 178, startPoint y: 209, endPoint x: 180, endPoint y: 186, distance: 23.1
click at [180, 186] on div "Drag SEP-1 Bundle Guidelines Met Trash Dropdown Menu Drag Severe Sepsis/Septic …" at bounding box center [367, 134] width 397 height 172
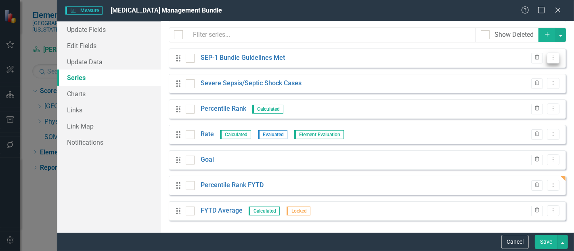
click at [550, 59] on icon "Dropdown Menu" at bounding box center [553, 57] width 7 height 5
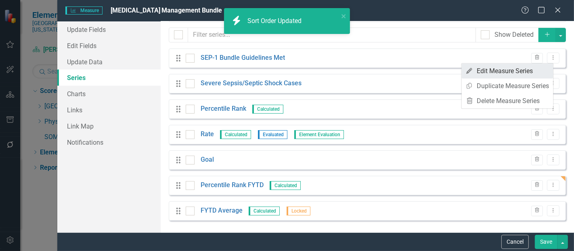
click at [522, 67] on link "Edit Edit Measure Series" at bounding box center [508, 70] width 92 height 15
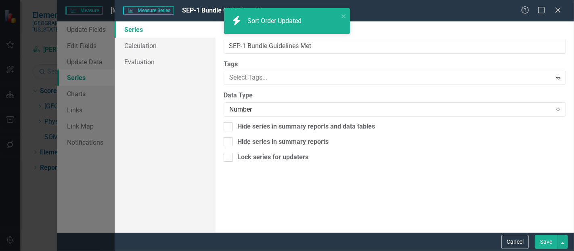
click at [153, 43] on div "Measure Series Measure Series SEP-1 Bundle Guidelines Met Help Maximize Close S…" at bounding box center [287, 125] width 574 height 251
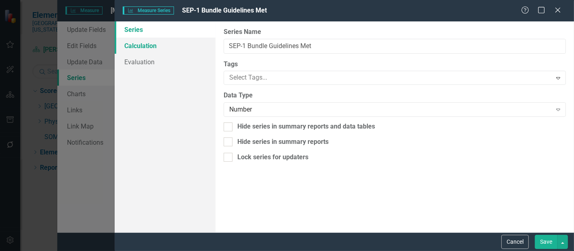
click at [150, 45] on link "Calculation" at bounding box center [165, 46] width 101 height 16
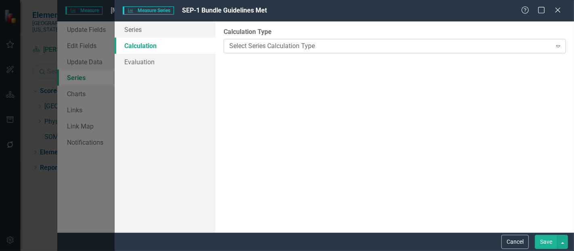
click at [278, 47] on div "Select Series Calculation Type" at bounding box center [390, 45] width 322 height 9
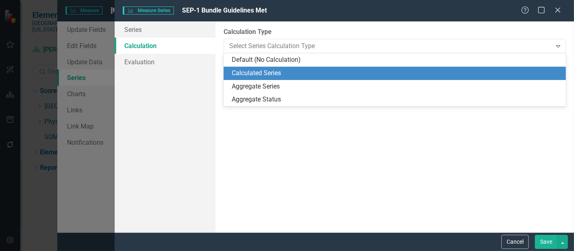
click at [264, 71] on div "Calculated Series" at bounding box center [396, 73] width 329 height 9
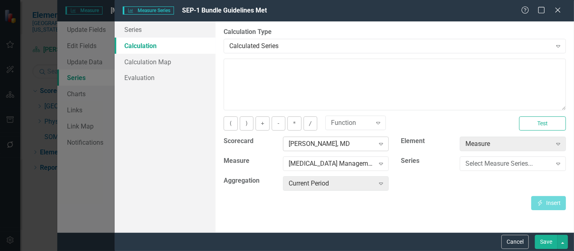
click at [319, 141] on div "[PERSON_NAME], MD" at bounding box center [332, 143] width 86 height 9
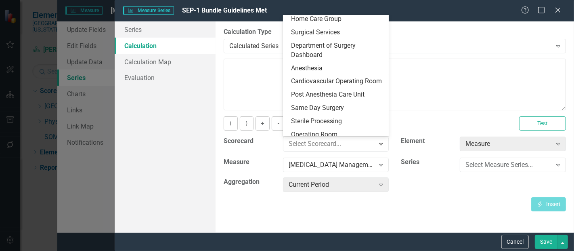
scroll to position [0, 0]
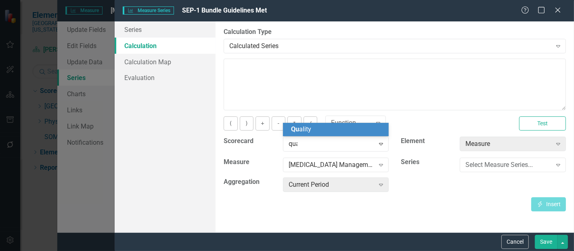
type input "qual"
click at [317, 129] on div "Qual ity" at bounding box center [337, 129] width 93 height 9
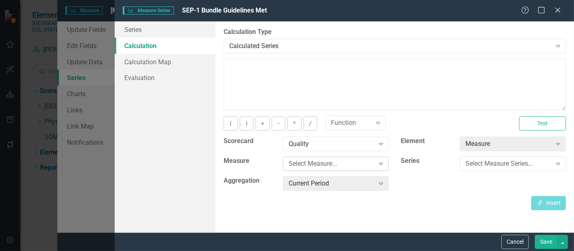
click at [311, 166] on div "Select Measure..." at bounding box center [332, 163] width 86 height 9
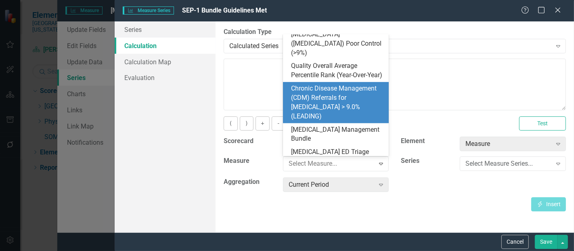
scroll to position [385, 0]
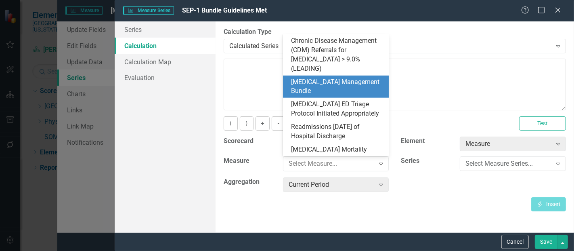
click at [332, 82] on div "[MEDICAL_DATA] Management Bundle" at bounding box center [337, 87] width 93 height 19
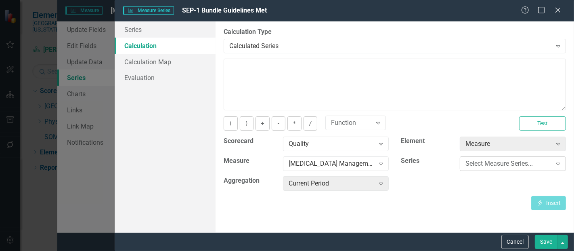
click at [475, 165] on div "Select Measure Series..." at bounding box center [509, 163] width 86 height 9
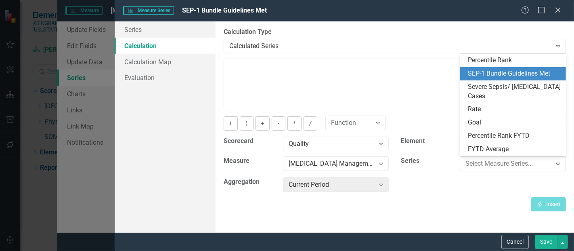
click at [495, 77] on div "SEP-1 Bundle Guidelines Met" at bounding box center [514, 73] width 93 height 9
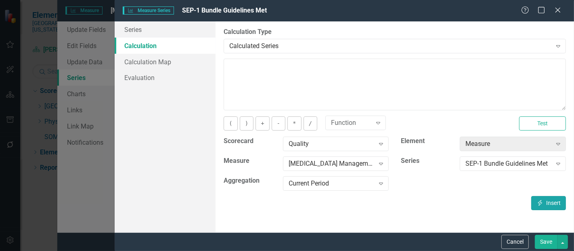
click at [541, 202] on icon "Insert" at bounding box center [540, 203] width 7 height 6
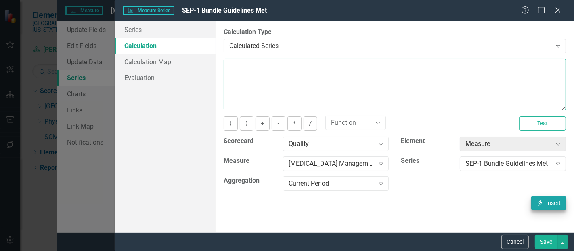
type textarea "[m1813868][SEP-1 Bundle Guidelines Met][CurrentPeriod]"
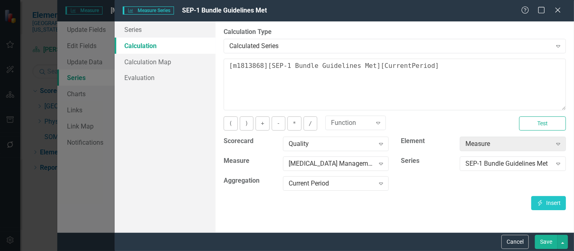
click at [545, 237] on button "Save" at bounding box center [546, 242] width 23 height 14
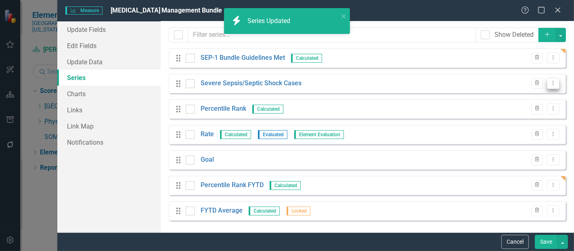
click at [550, 84] on icon "Dropdown Menu" at bounding box center [553, 82] width 7 height 5
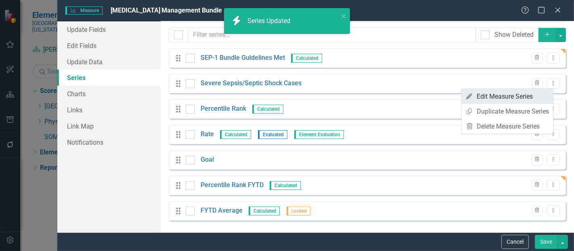
click at [512, 94] on link "Edit Edit Measure Series" at bounding box center [508, 96] width 92 height 15
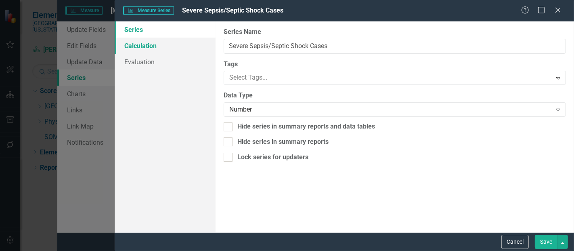
click at [154, 49] on link "Calculation" at bounding box center [165, 46] width 101 height 16
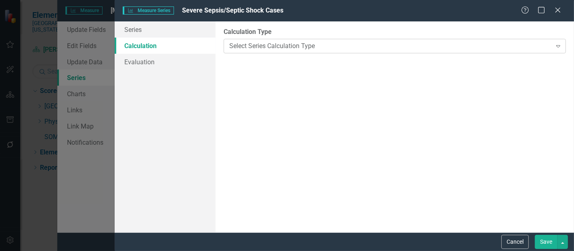
click at [297, 50] on div "Select Series Calculation Type" at bounding box center [390, 45] width 322 height 9
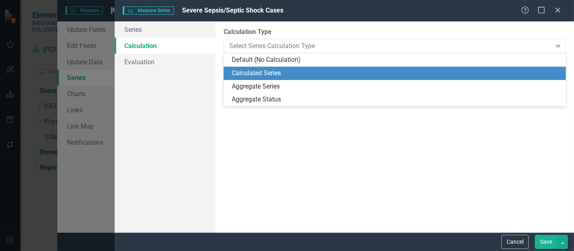
click at [280, 71] on div "Calculated Series" at bounding box center [396, 73] width 329 height 9
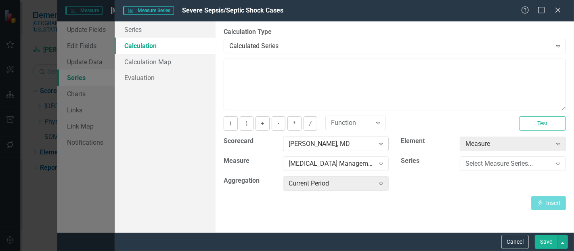
click at [317, 149] on div "Milad Modarresi, MD Expand" at bounding box center [336, 143] width 106 height 15
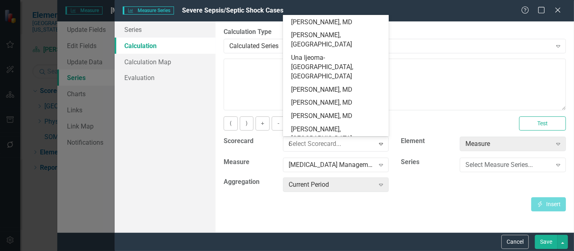
scroll to position [0, 0]
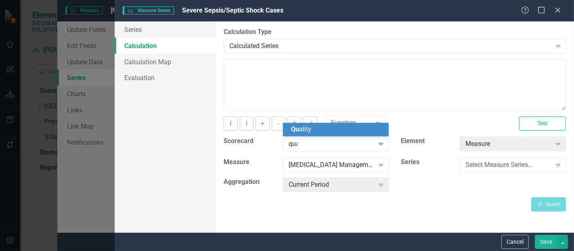
type input "qual"
click at [309, 128] on span "Qual ity" at bounding box center [301, 129] width 20 height 8
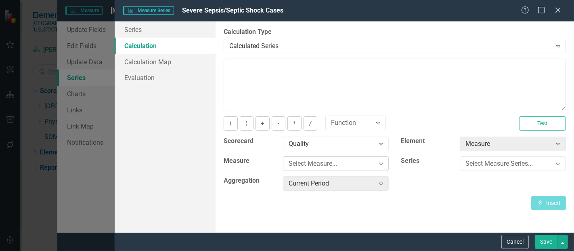
click at [310, 164] on div "Select Measure..." at bounding box center [332, 163] width 86 height 9
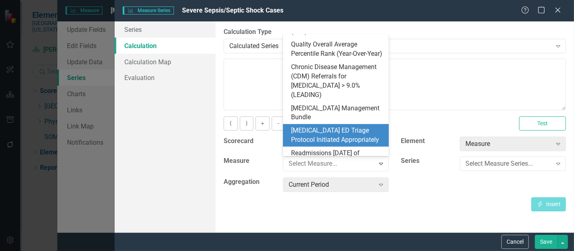
scroll to position [364, 0]
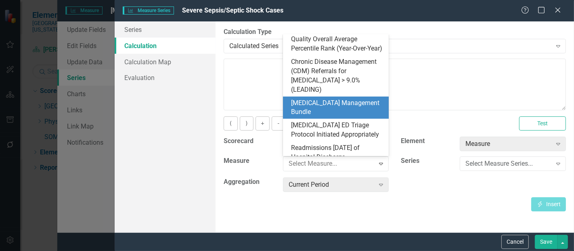
click at [340, 103] on div "[MEDICAL_DATA] Management Bundle" at bounding box center [337, 108] width 93 height 19
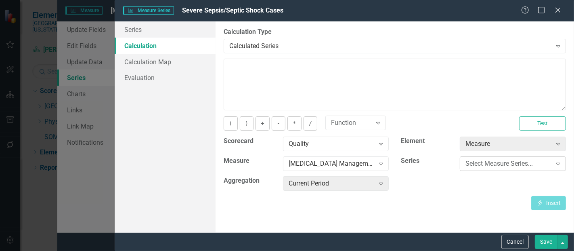
click at [491, 163] on div "Select Measure Series..." at bounding box center [509, 163] width 86 height 9
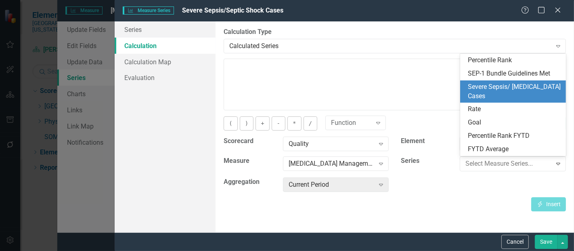
click at [505, 88] on div "Severe Sepsis/ Septic Shock Cases" at bounding box center [514, 91] width 93 height 19
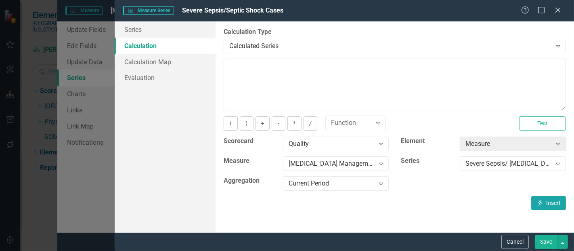
click at [543, 203] on button "Insert Insert" at bounding box center [548, 203] width 35 height 14
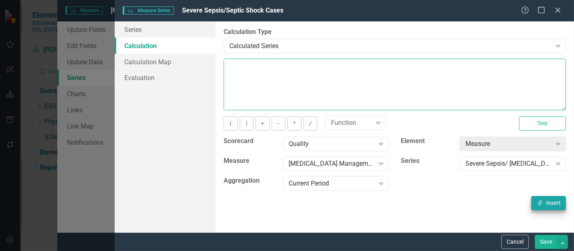
type textarea "[m1813868][Severe Sepsis/ Septic Shock Cases][CurrentPeriod]"
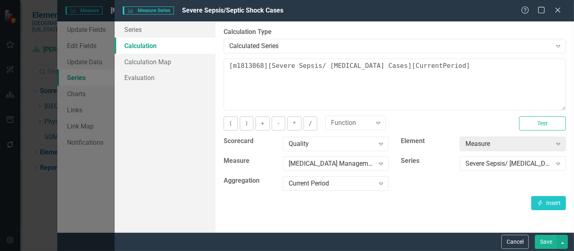
click at [539, 238] on button "Save" at bounding box center [546, 242] width 23 height 14
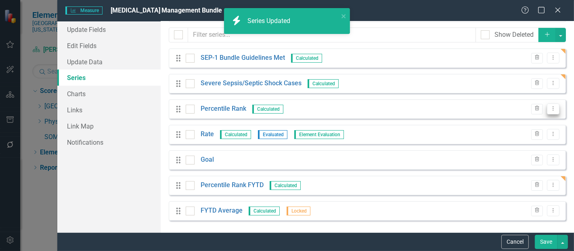
click at [550, 111] on icon "Dropdown Menu" at bounding box center [553, 108] width 7 height 5
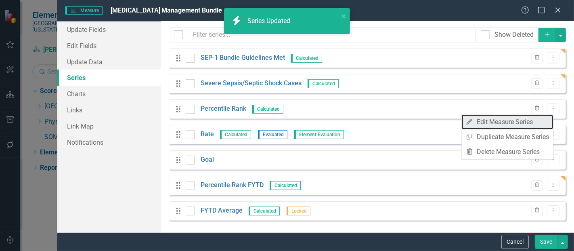
click at [514, 124] on link "Edit Edit Measure Series" at bounding box center [508, 121] width 92 height 15
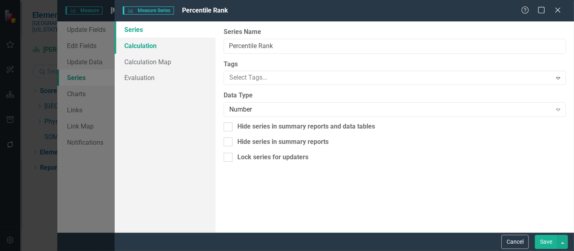
click at [153, 44] on link "Calculation" at bounding box center [165, 46] width 101 height 16
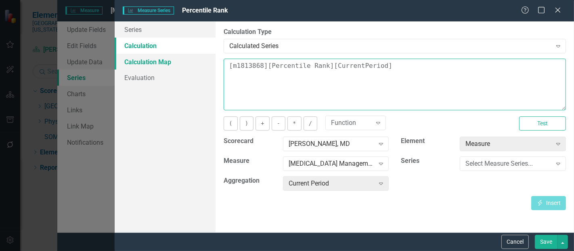
drag, startPoint x: 403, startPoint y: 79, endPoint x: 190, endPoint y: 57, distance: 213.5
click at [190, 57] on div "Series Calculation Calculation Map Evaluation From this page, you can edit the …" at bounding box center [344, 126] width 459 height 211
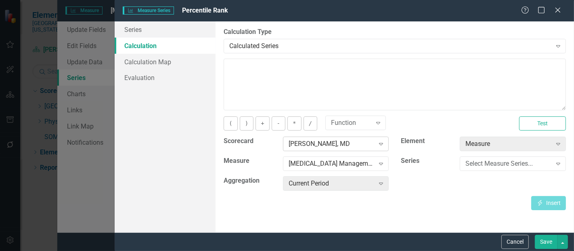
click at [310, 143] on div "[PERSON_NAME], MD" at bounding box center [332, 143] width 86 height 9
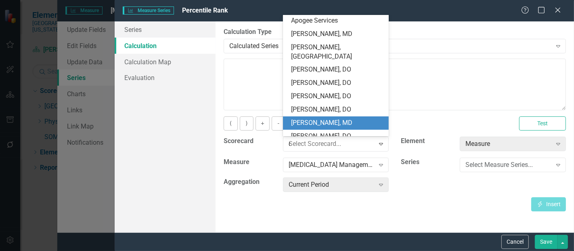
scroll to position [0, 0]
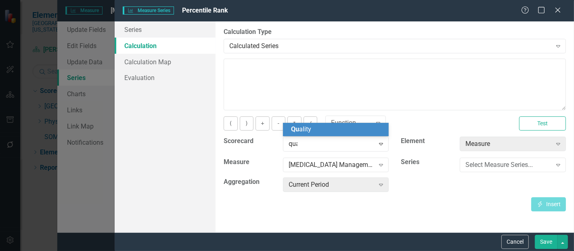
type input "qual"
click at [304, 128] on span "Qual ity" at bounding box center [301, 129] width 20 height 8
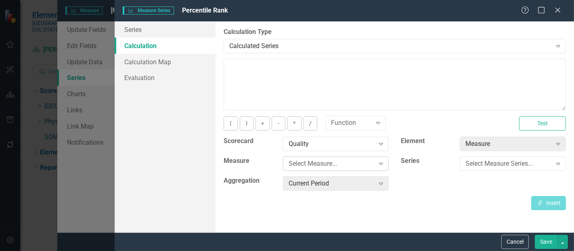
click at [310, 164] on div "Select Measure..." at bounding box center [332, 163] width 86 height 9
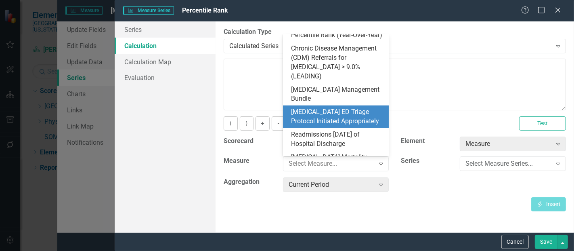
scroll to position [377, 0]
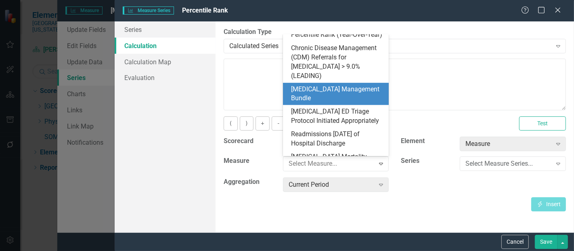
click at [336, 89] on div "[MEDICAL_DATA] Management Bundle" at bounding box center [337, 94] width 93 height 19
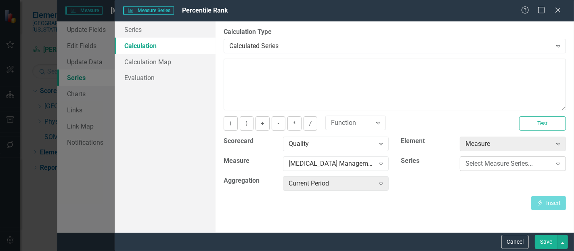
click at [479, 168] on div "Select Measure Series... Expand" at bounding box center [513, 163] width 106 height 15
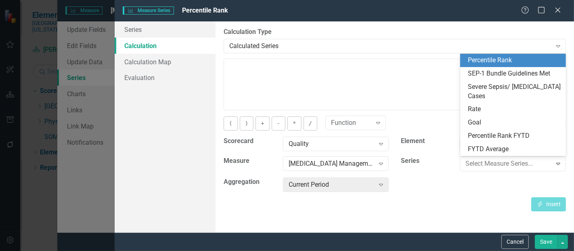
click at [501, 61] on div "Percentile Rank" at bounding box center [514, 60] width 93 height 9
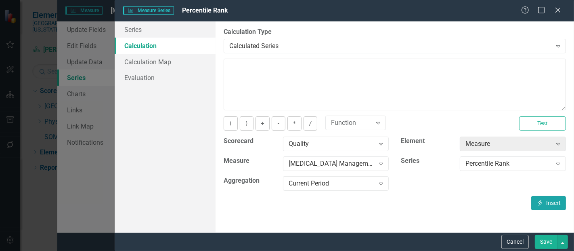
click at [540, 200] on icon "button" at bounding box center [540, 203] width 4 height 6
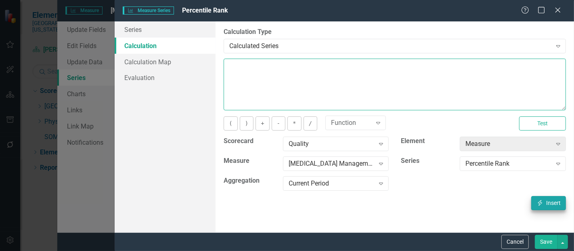
type textarea "[m1813868][Percentile Rank][CurrentPeriod]"
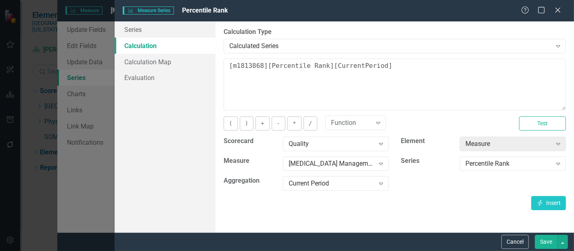
click at [546, 243] on button "Save" at bounding box center [546, 242] width 23 height 14
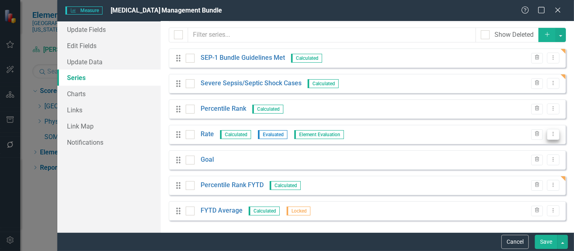
click at [551, 136] on icon "Dropdown Menu" at bounding box center [553, 133] width 7 height 5
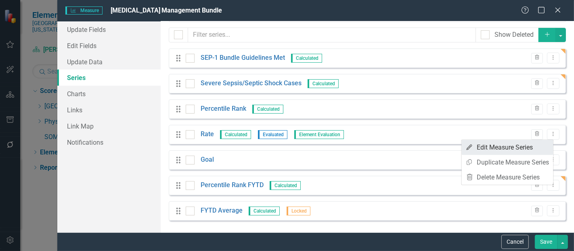
click at [517, 147] on link "Edit Edit Measure Series" at bounding box center [508, 147] width 92 height 15
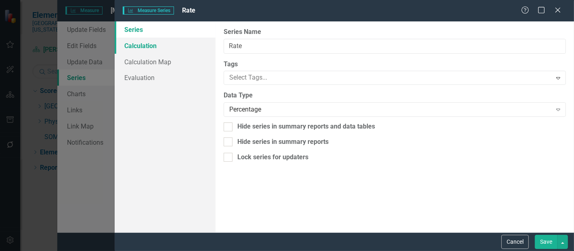
click at [128, 51] on link "Calculation" at bounding box center [165, 46] width 101 height 16
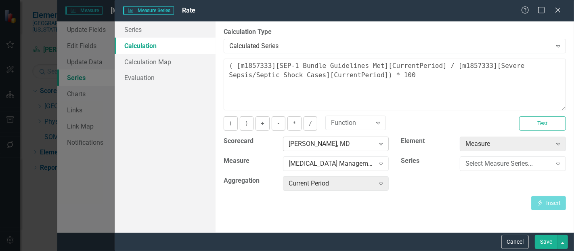
click at [323, 145] on div "[PERSON_NAME], MD" at bounding box center [332, 143] width 86 height 9
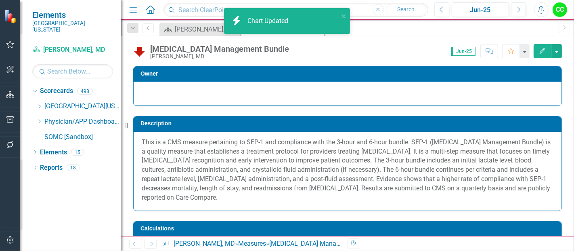
scroll to position [208, 0]
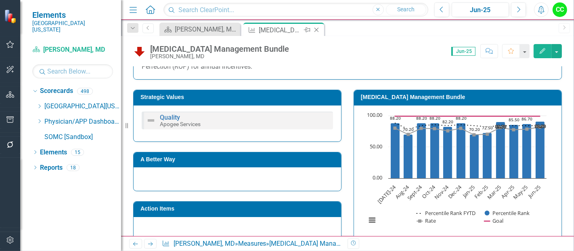
click at [318, 29] on icon "Close" at bounding box center [316, 30] width 8 height 6
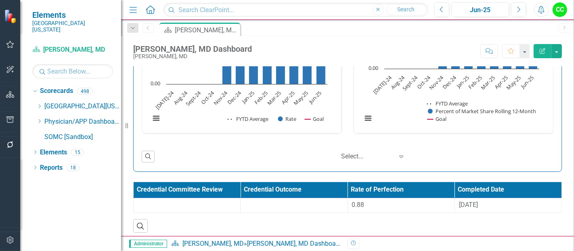
scroll to position [0, 0]
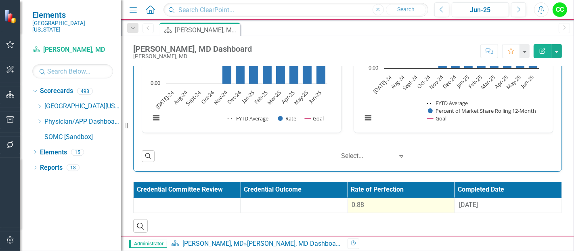
click at [394, 204] on div "0.88" at bounding box center [401, 204] width 99 height 9
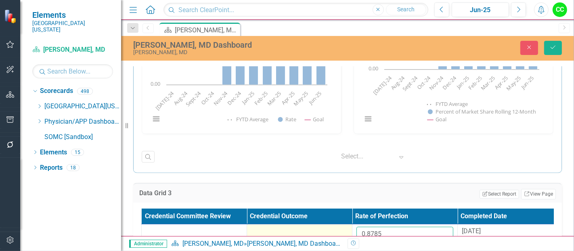
drag, startPoint x: 395, startPoint y: 226, endPoint x: 328, endPoint y: 228, distance: 67.0
click at [328, 228] on tr "0.8785 [DATE]" at bounding box center [352, 237] width 421 height 26
paste input "83923077"
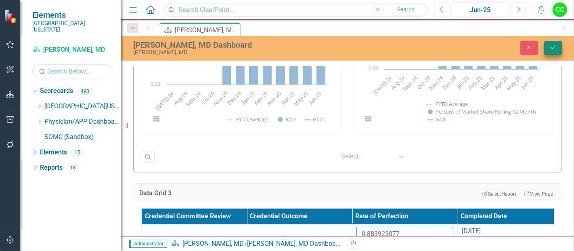
type input "0.883923077"
click at [552, 48] on icon "submit" at bounding box center [553, 47] width 5 height 3
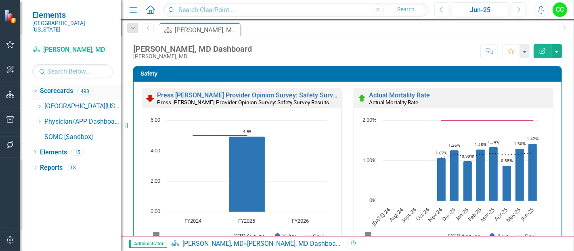
scroll to position [1390, 0]
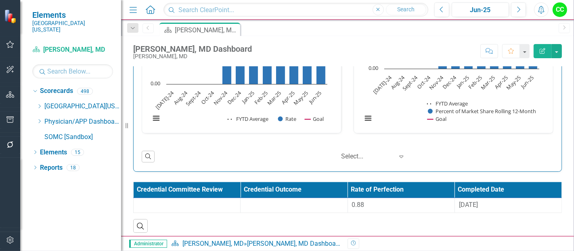
click at [39, 119] on icon at bounding box center [40, 121] width 2 height 4
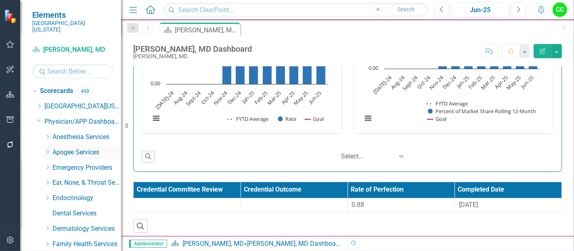
click at [47, 149] on icon "Dropdown" at bounding box center [47, 151] width 6 height 5
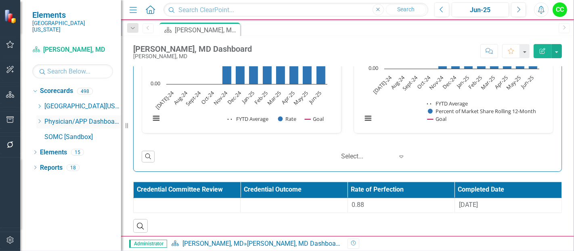
click at [38, 119] on icon "Dropdown" at bounding box center [39, 121] width 6 height 5
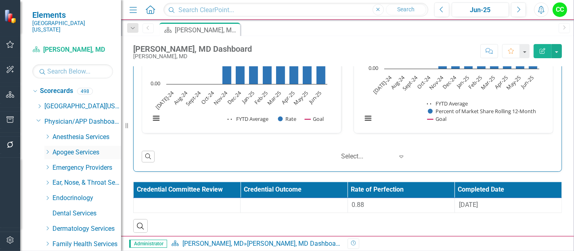
click at [48, 149] on icon "Dropdown" at bounding box center [47, 151] width 6 height 5
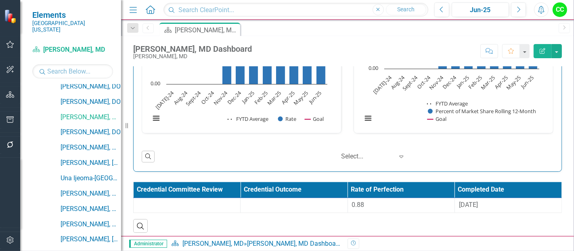
scroll to position [143, 0]
click at [74, 158] on link "[PERSON_NAME], [GEOGRAPHIC_DATA]" at bounding box center [91, 162] width 61 height 9
